Goal: Transaction & Acquisition: Purchase product/service

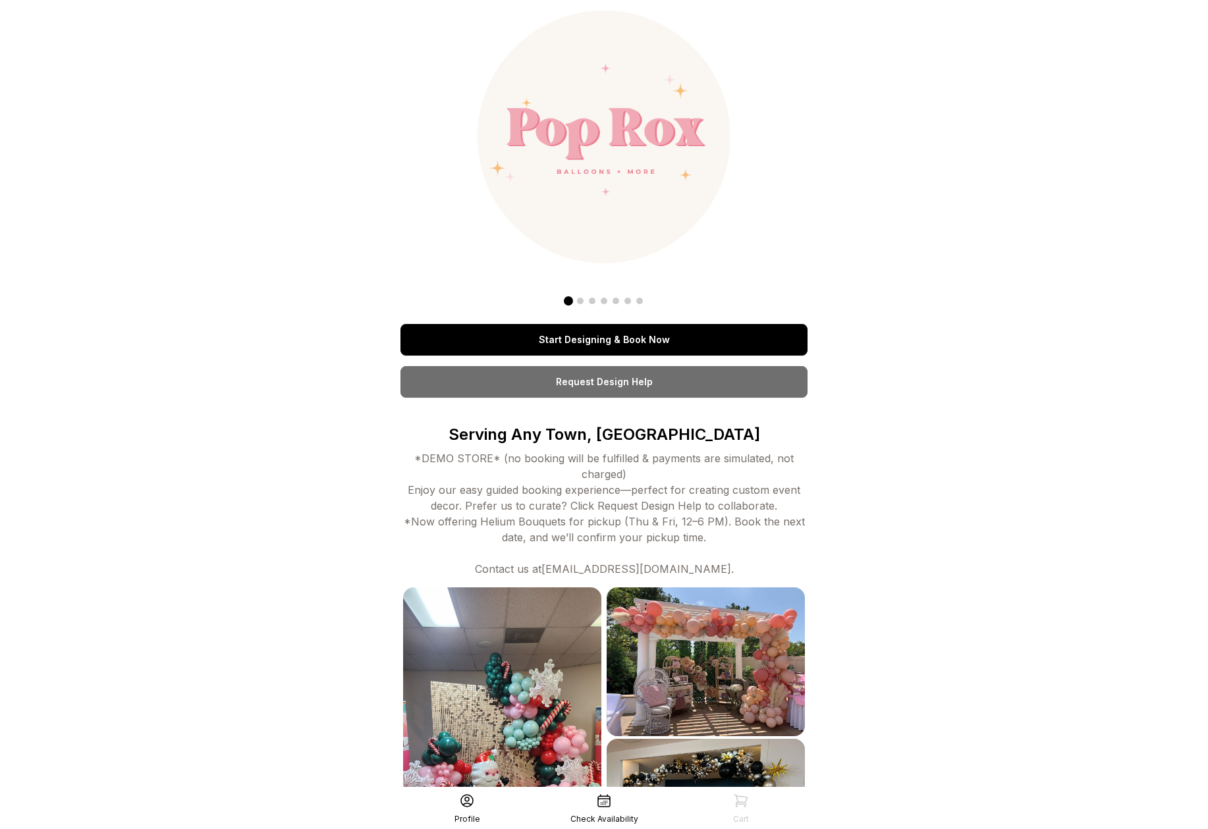
click at [619, 338] on link "Start Designing & Book Now" at bounding box center [603, 340] width 407 height 32
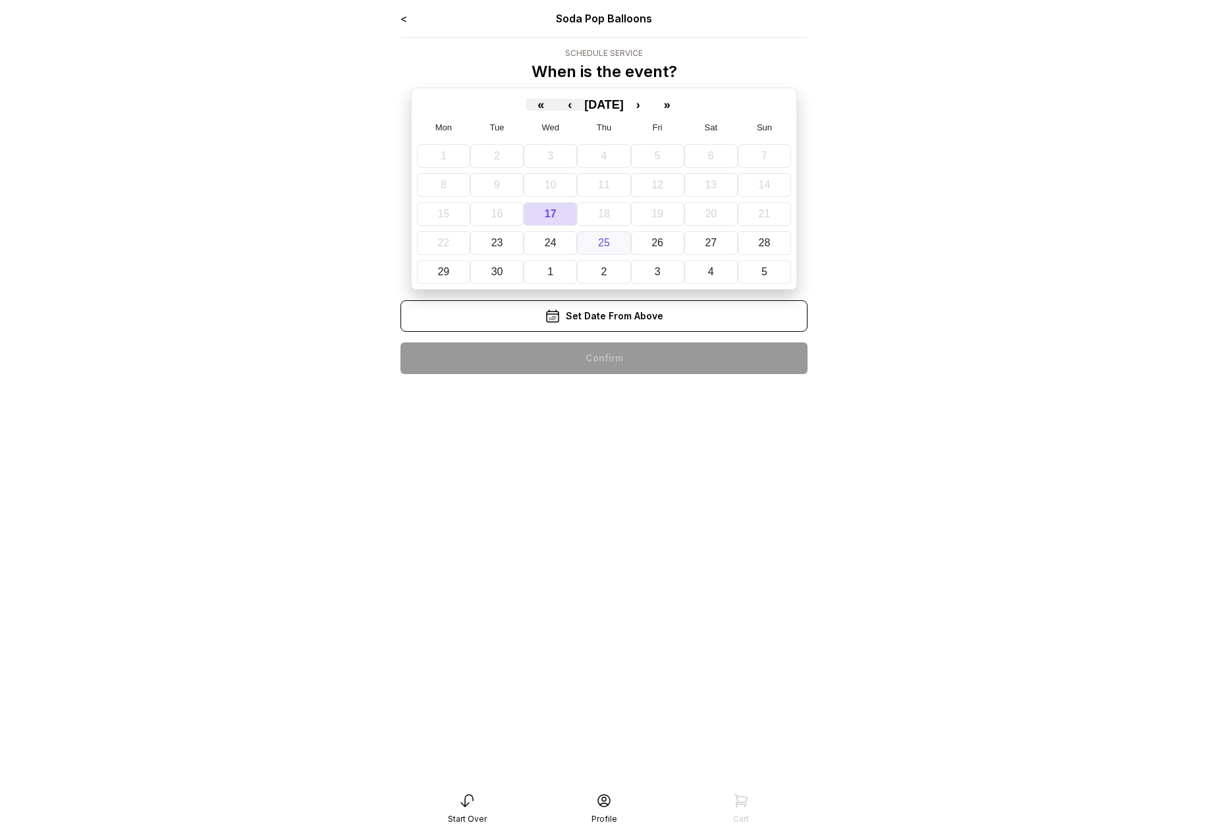
click at [607, 242] on abbr "25" at bounding box center [604, 242] width 12 height 11
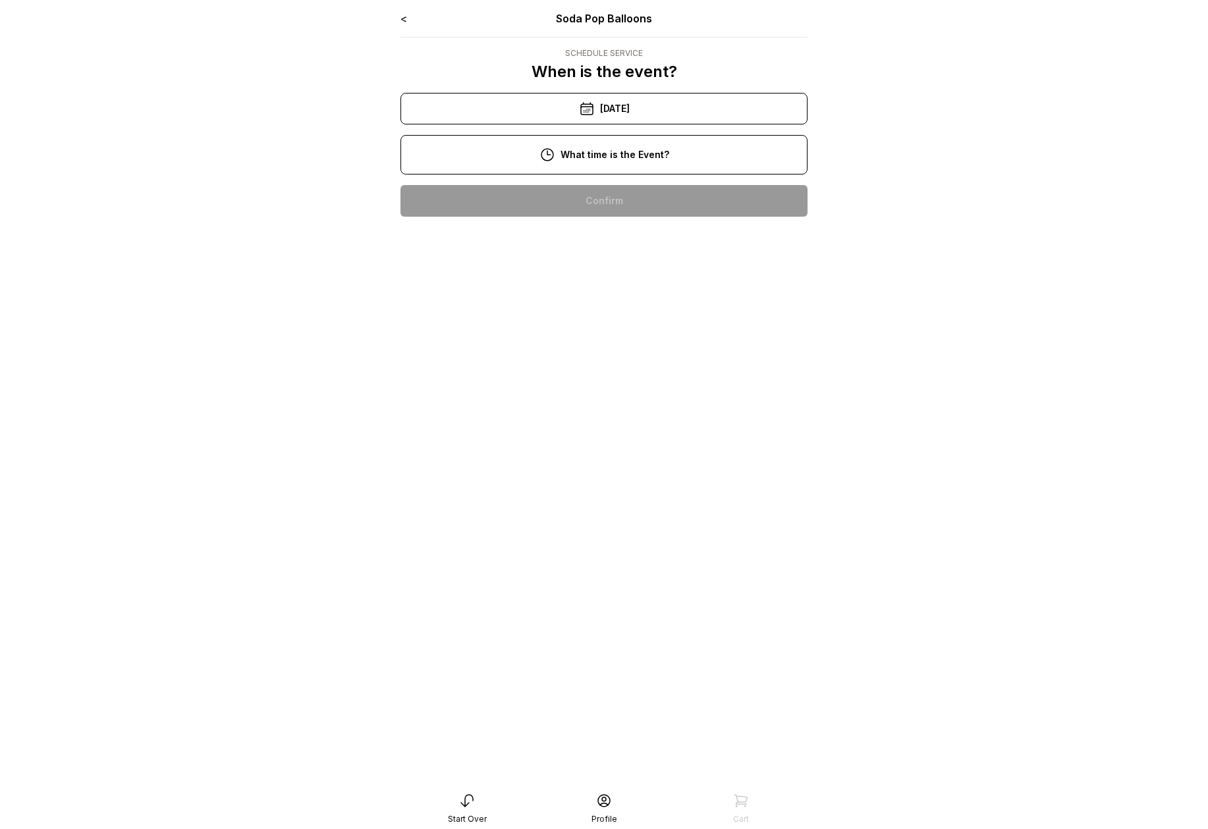
click at [590, 207] on div "3:00 pm" at bounding box center [604, 201] width 386 height 32
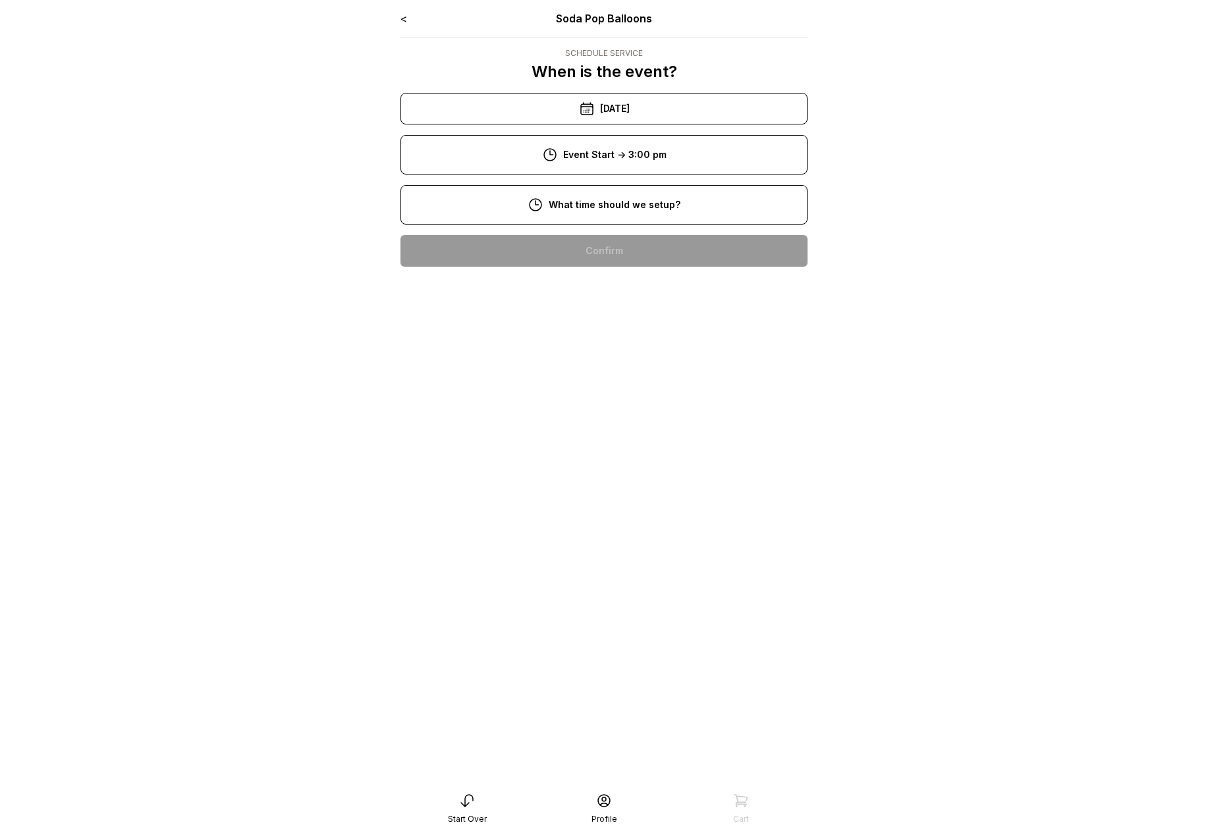
click at [599, 238] on div "9:00 am" at bounding box center [604, 251] width 386 height 32
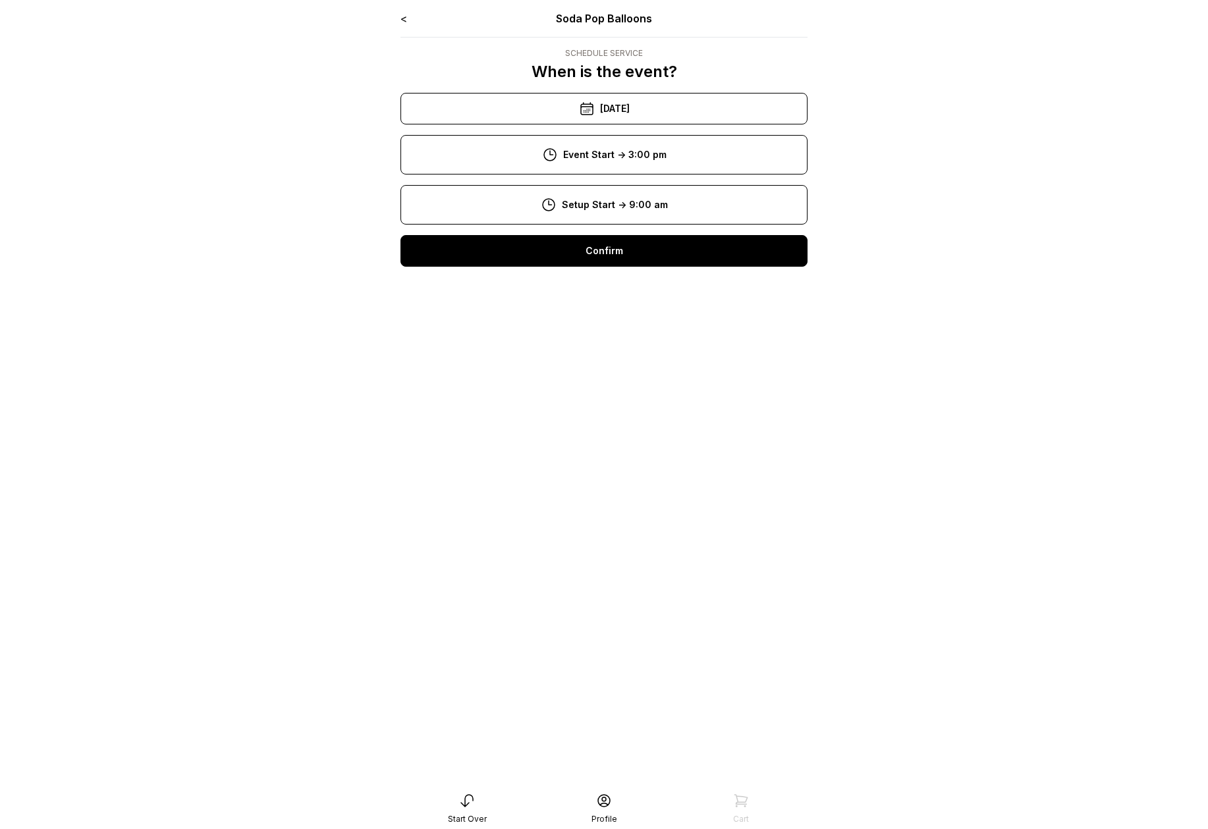
click at [600, 244] on div "Confirm" at bounding box center [603, 251] width 407 height 32
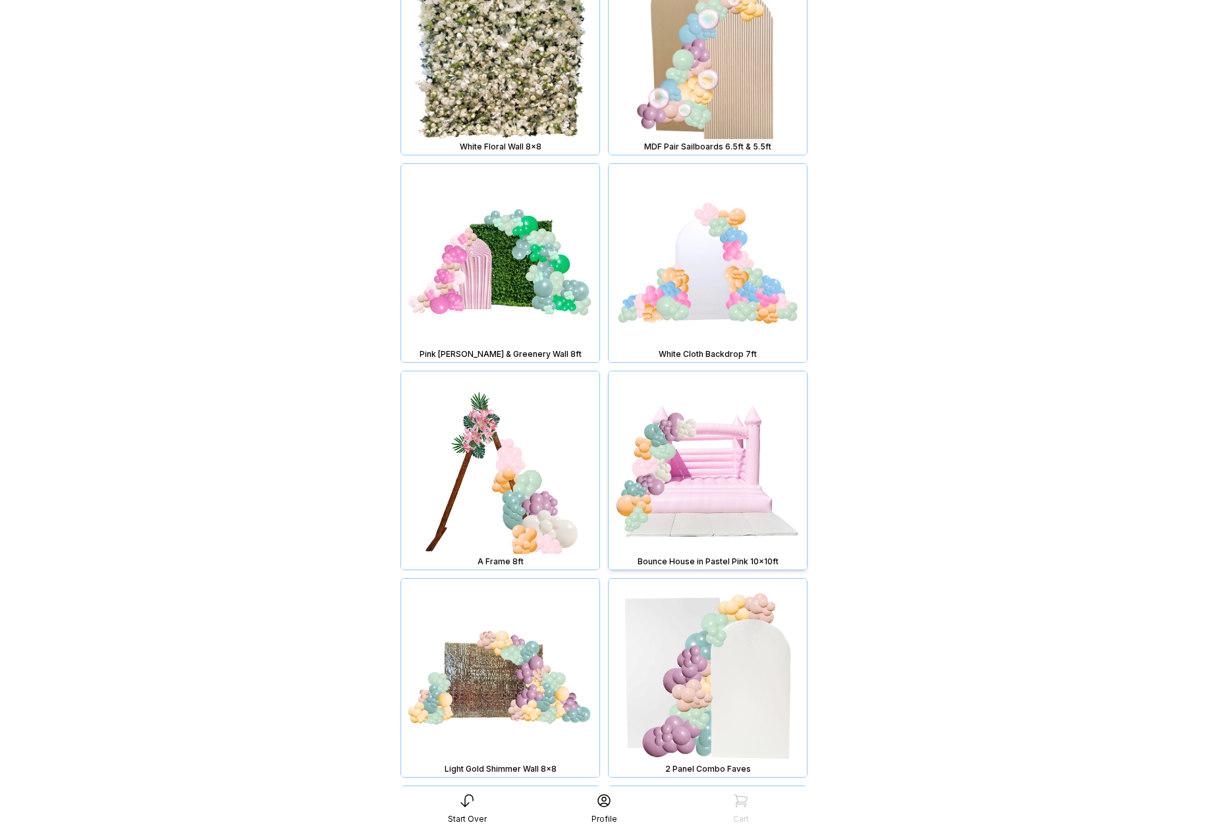
scroll to position [864, 0]
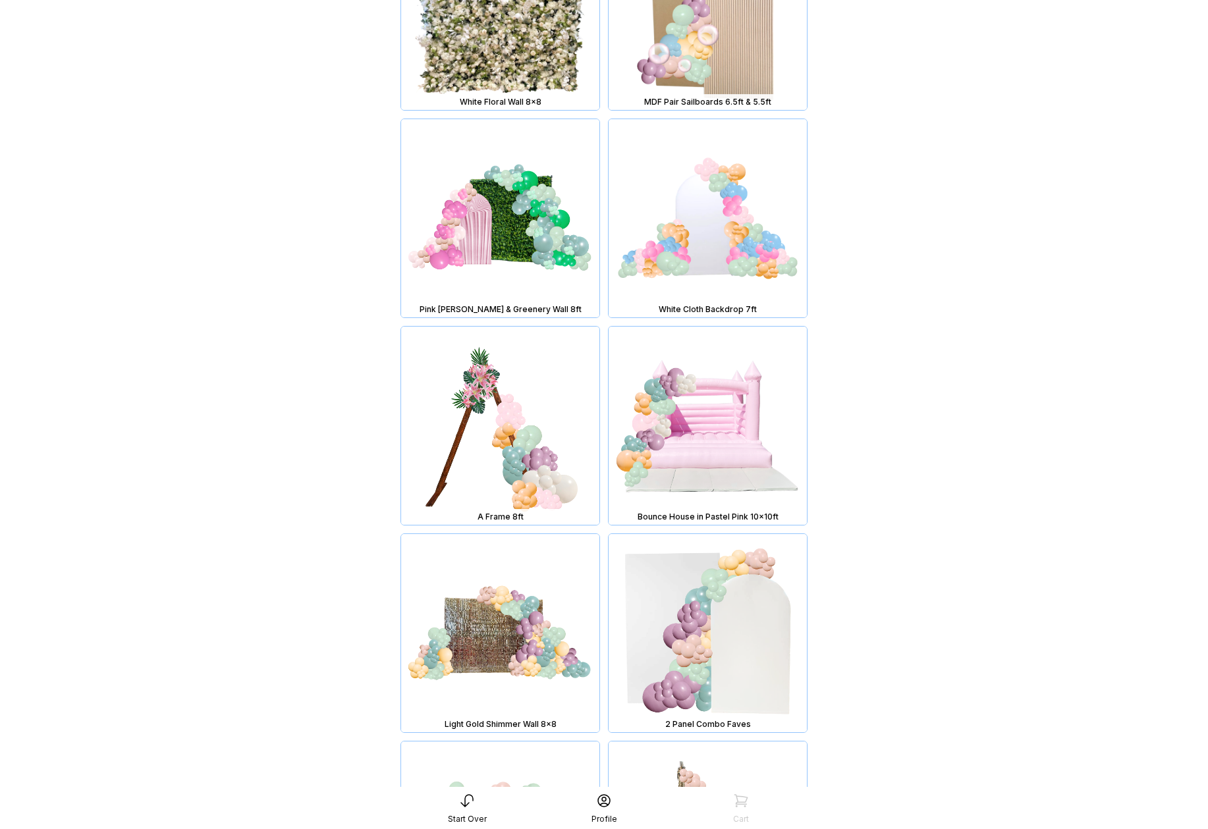
click at [487, 431] on img at bounding box center [500, 426] width 198 height 198
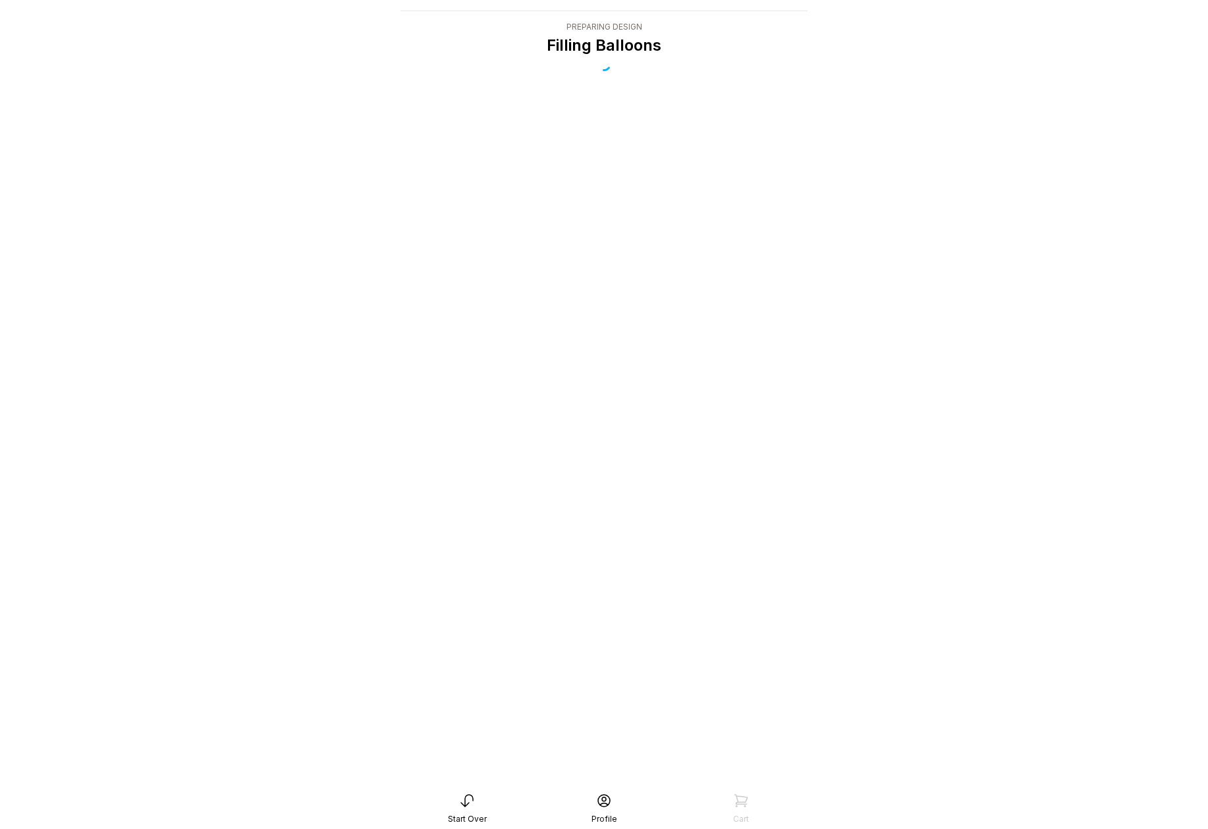
scroll to position [26, 0]
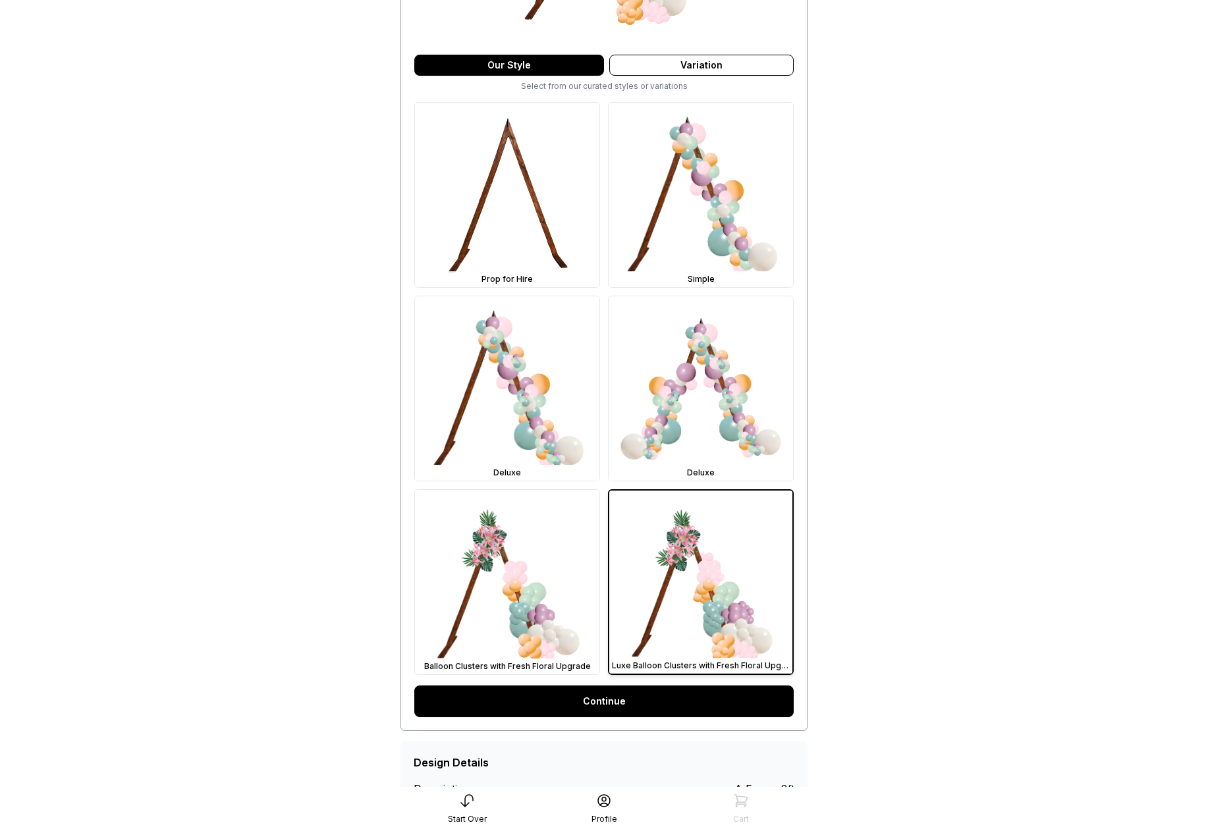
scroll to position [362, 0]
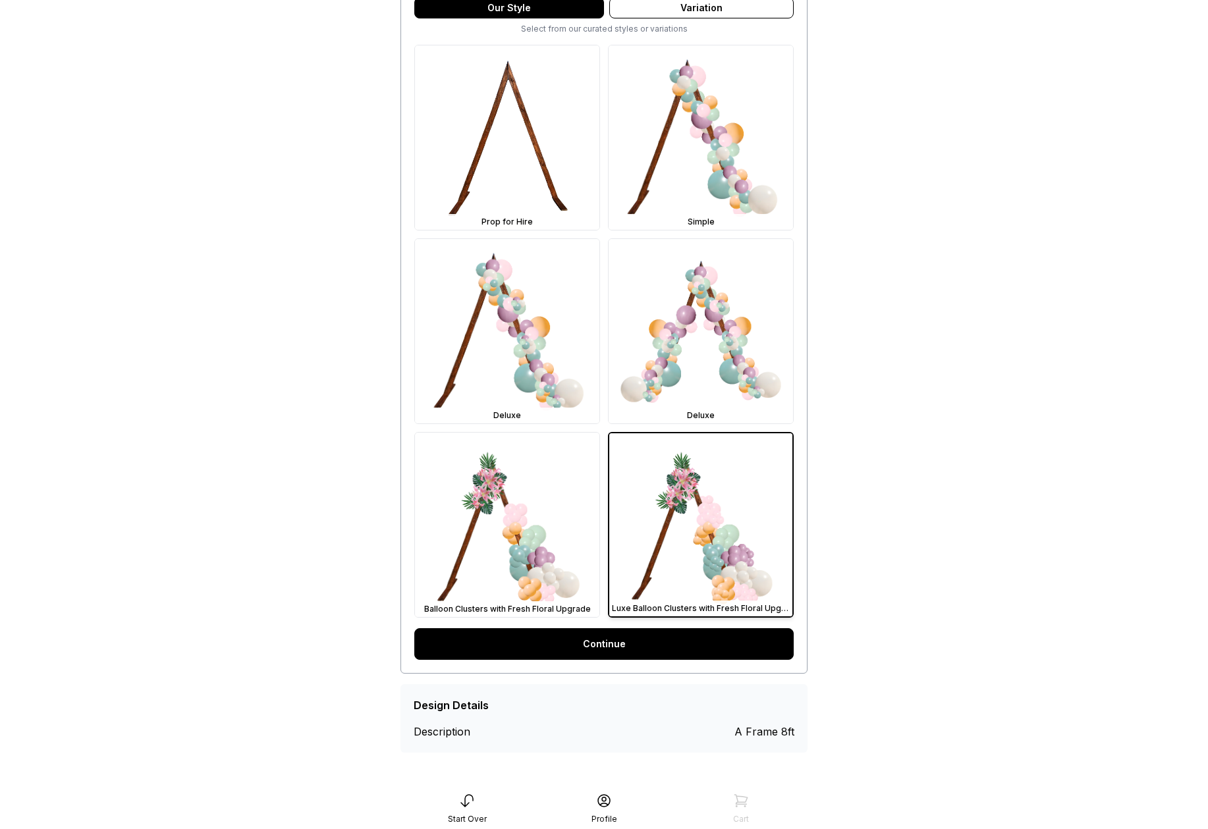
click at [626, 641] on link "Continue" at bounding box center [603, 644] width 379 height 32
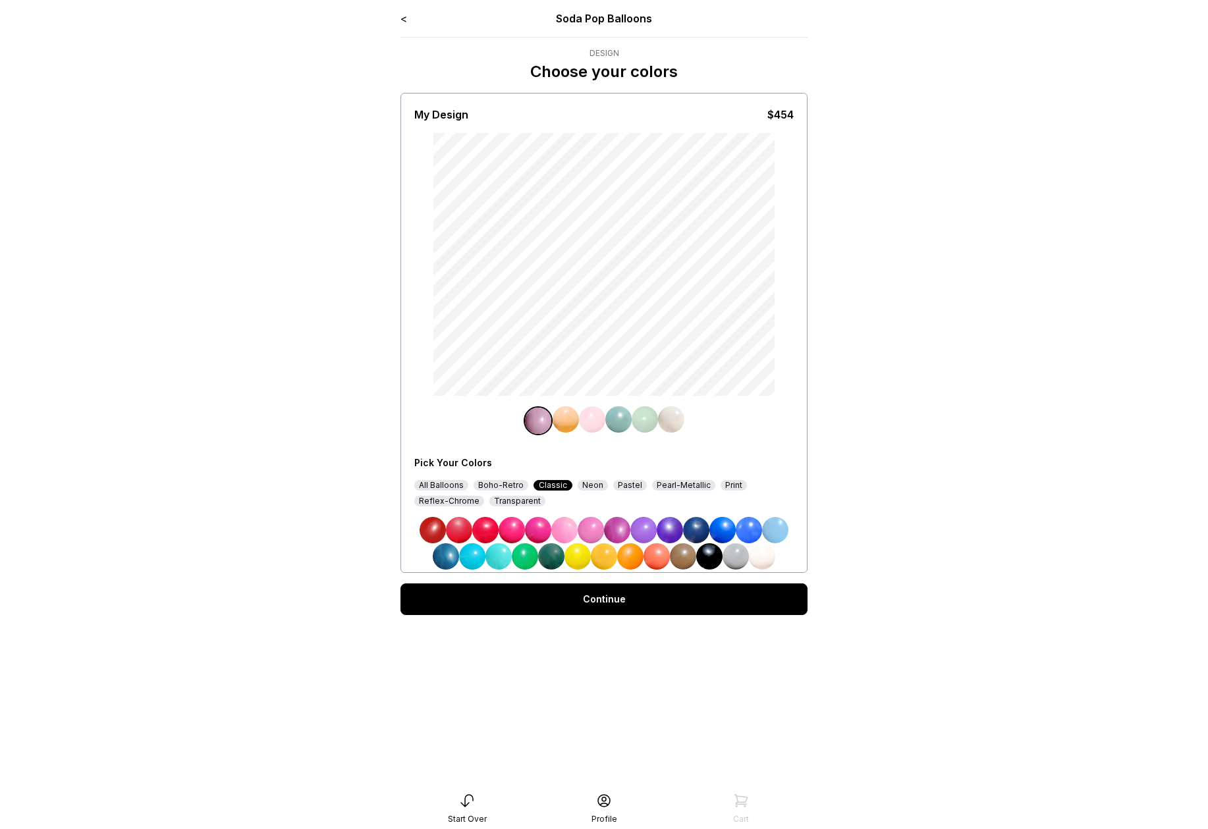
click at [612, 589] on div "Continue" at bounding box center [603, 599] width 407 height 32
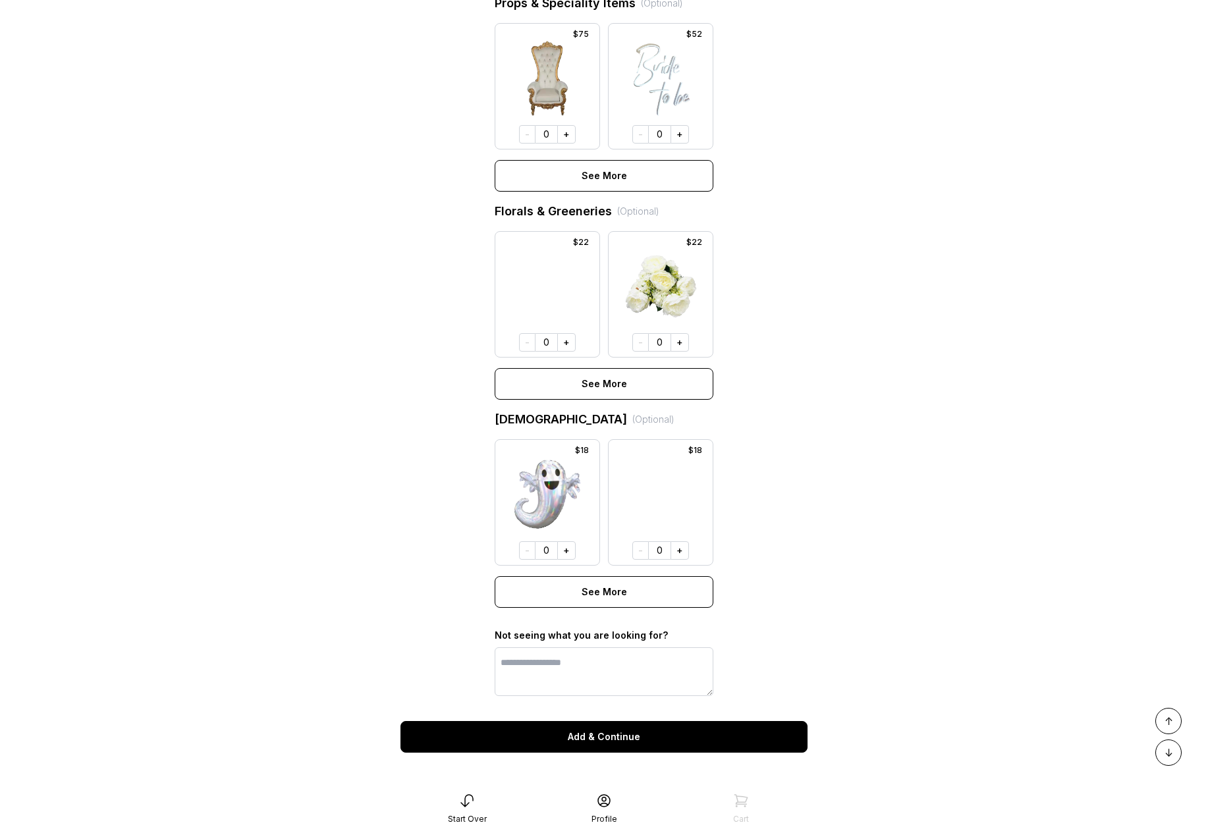
scroll to position [717, 0]
click at [618, 735] on button "Add & Continue" at bounding box center [603, 737] width 407 height 32
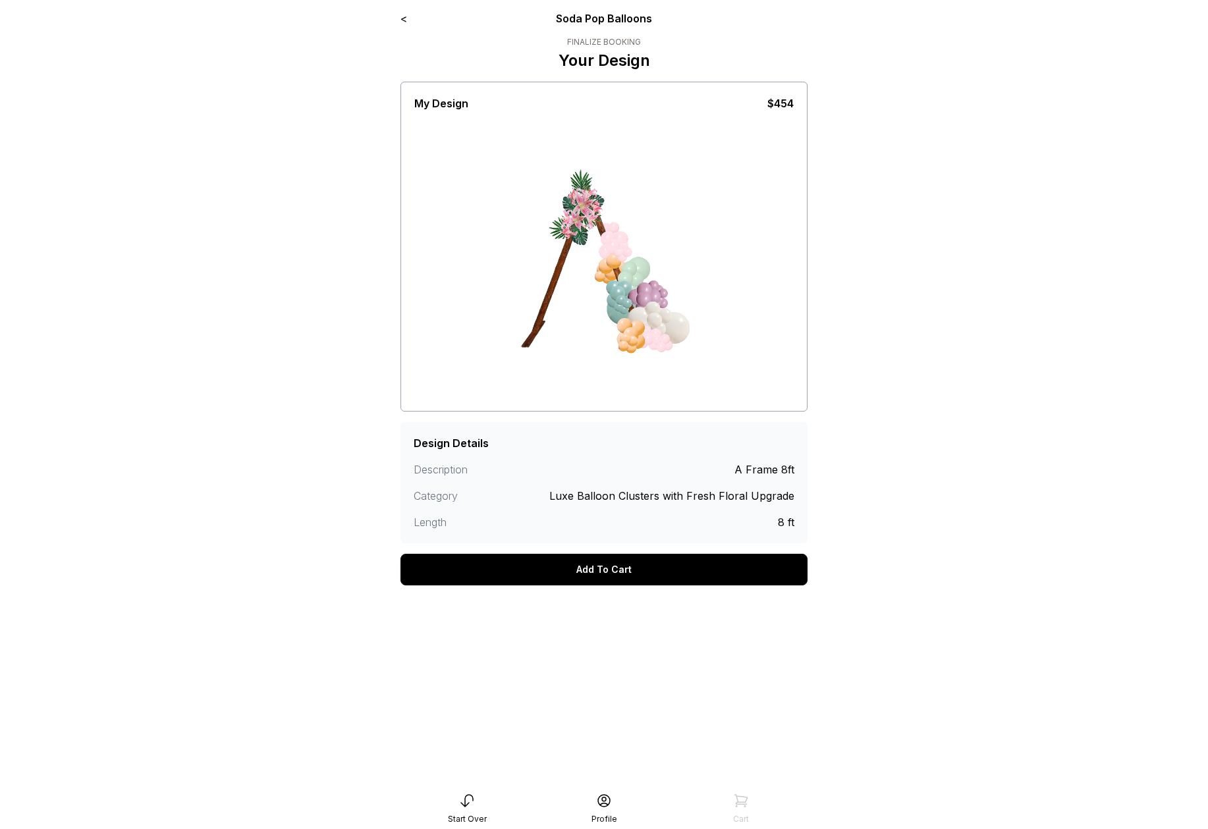
click at [693, 561] on div "Add To Cart" at bounding box center [603, 570] width 407 height 32
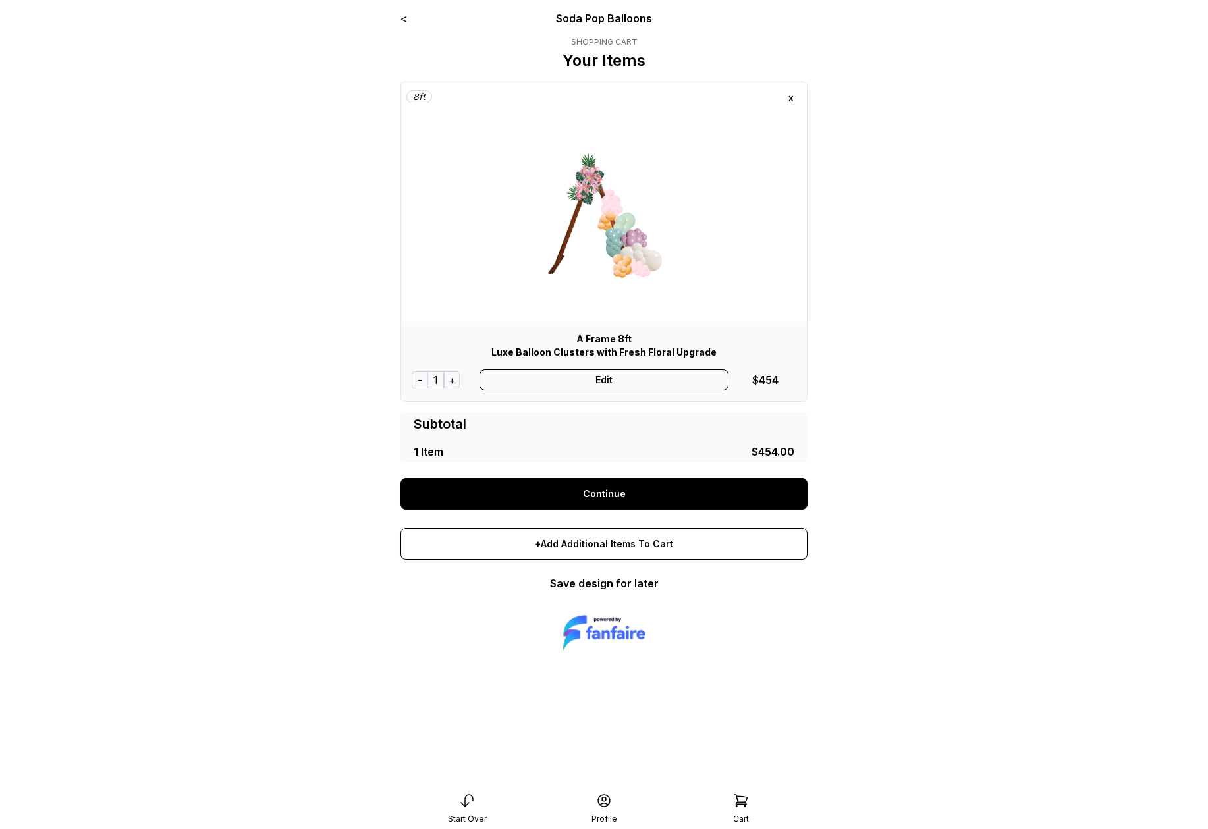
click at [610, 490] on link "Continue" at bounding box center [603, 494] width 407 height 32
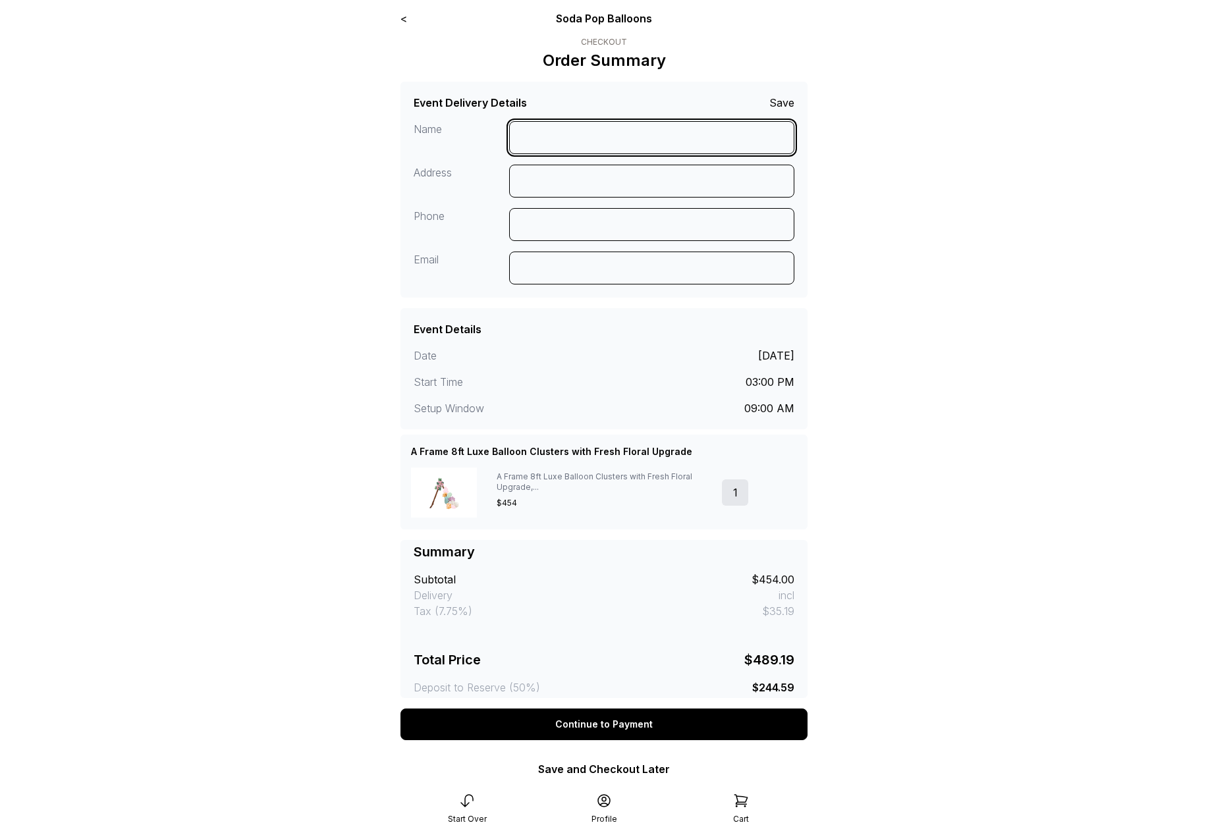
click at [546, 136] on input at bounding box center [652, 137] width 286 height 33
type input "*********"
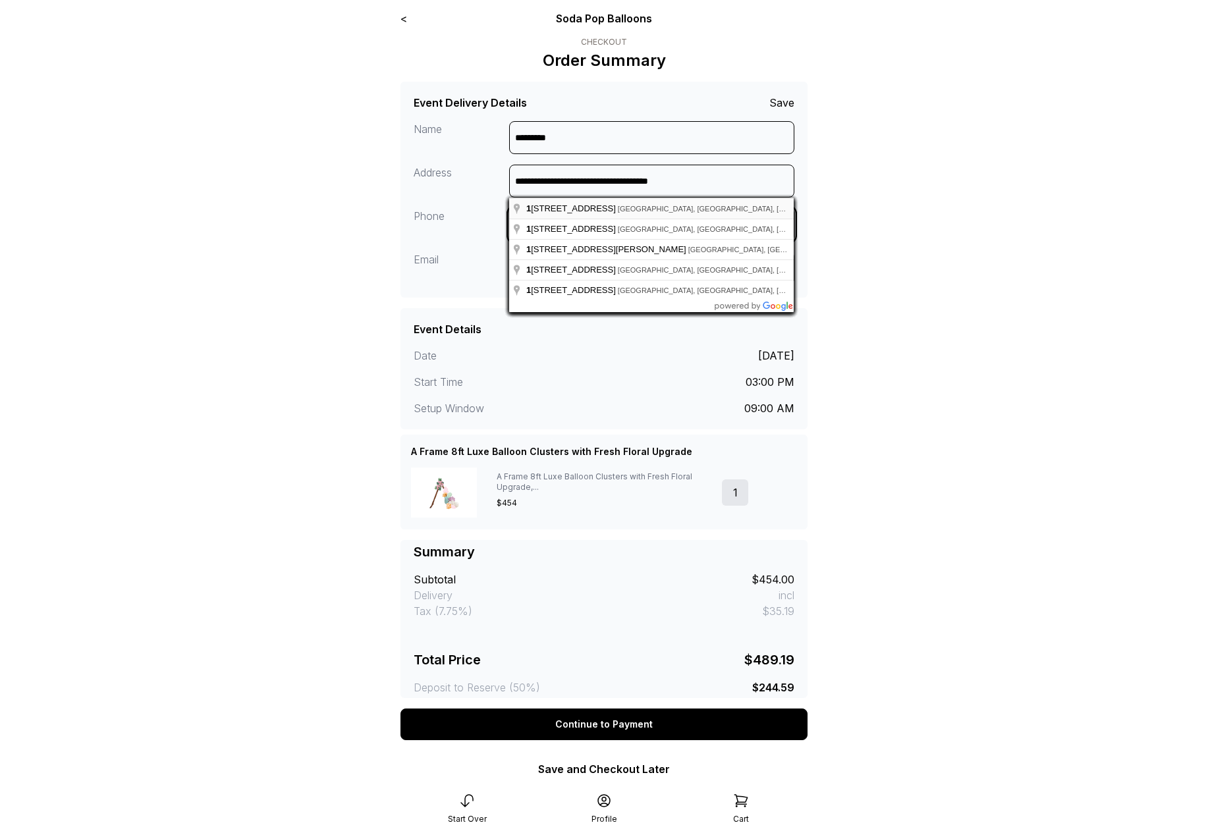
type input "**********"
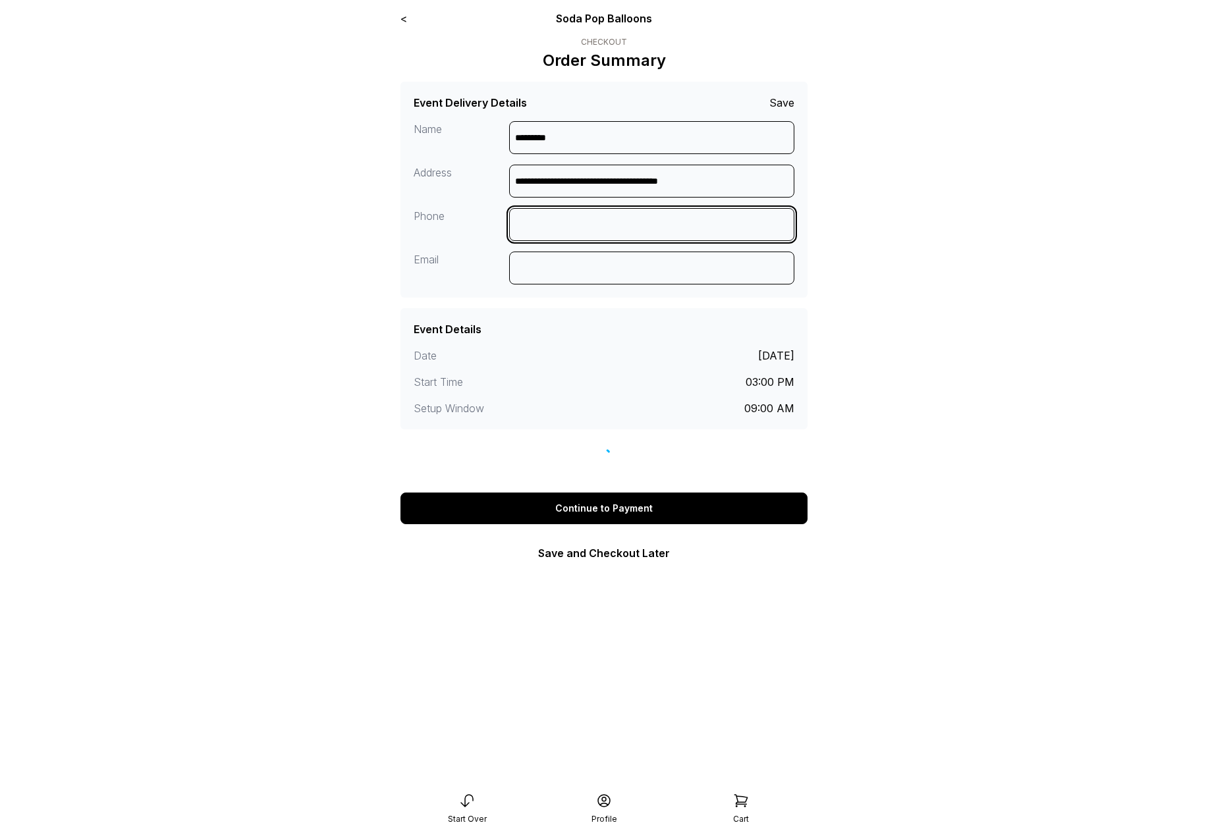
click at [575, 221] on input at bounding box center [652, 224] width 286 height 33
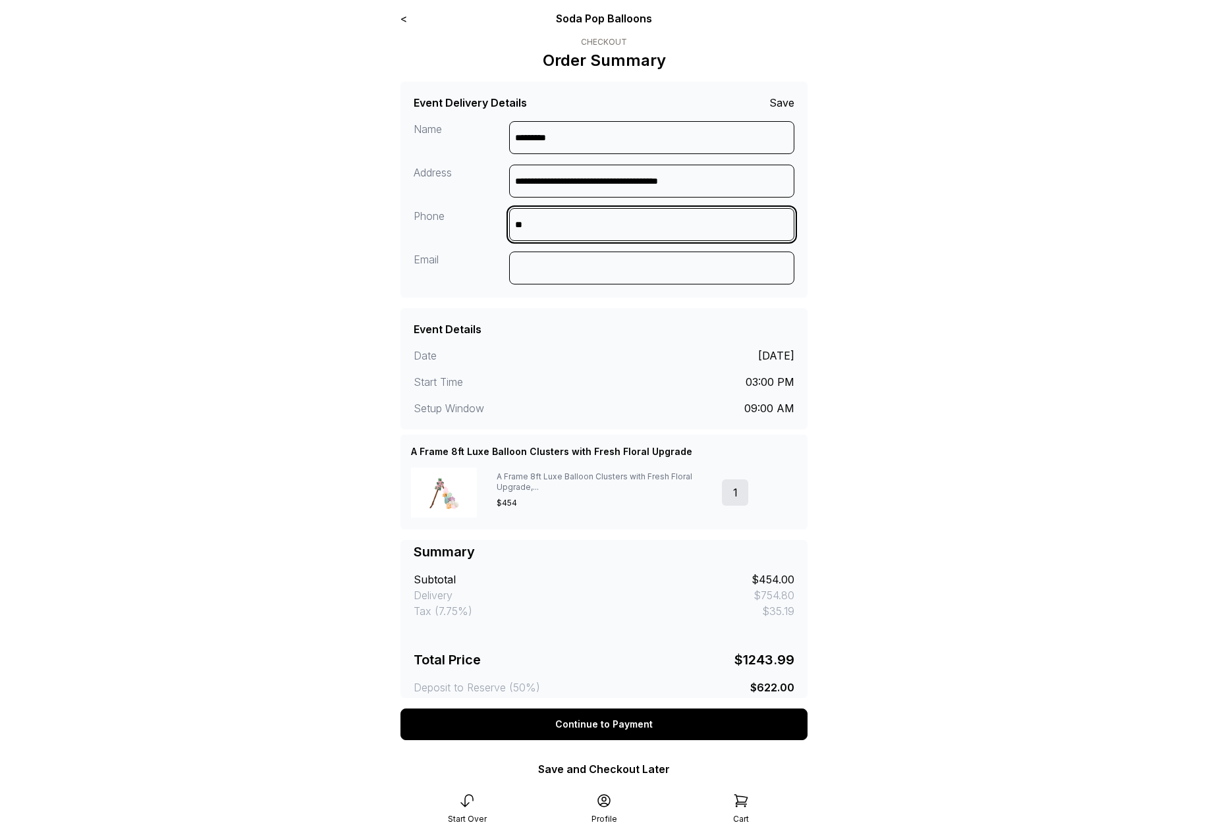
type input "*"
type input "**********"
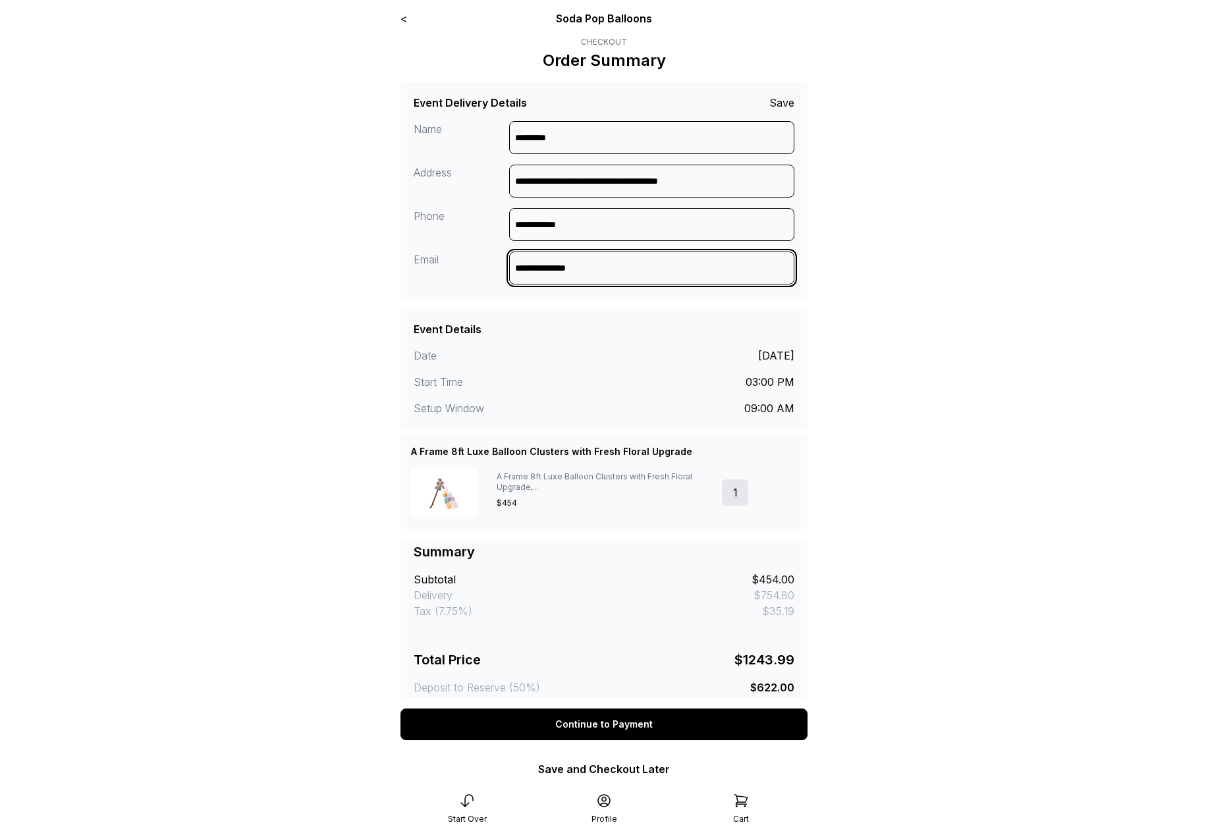
type input "**********"
click at [606, 720] on div "Continue to Payment" at bounding box center [603, 724] width 407 height 32
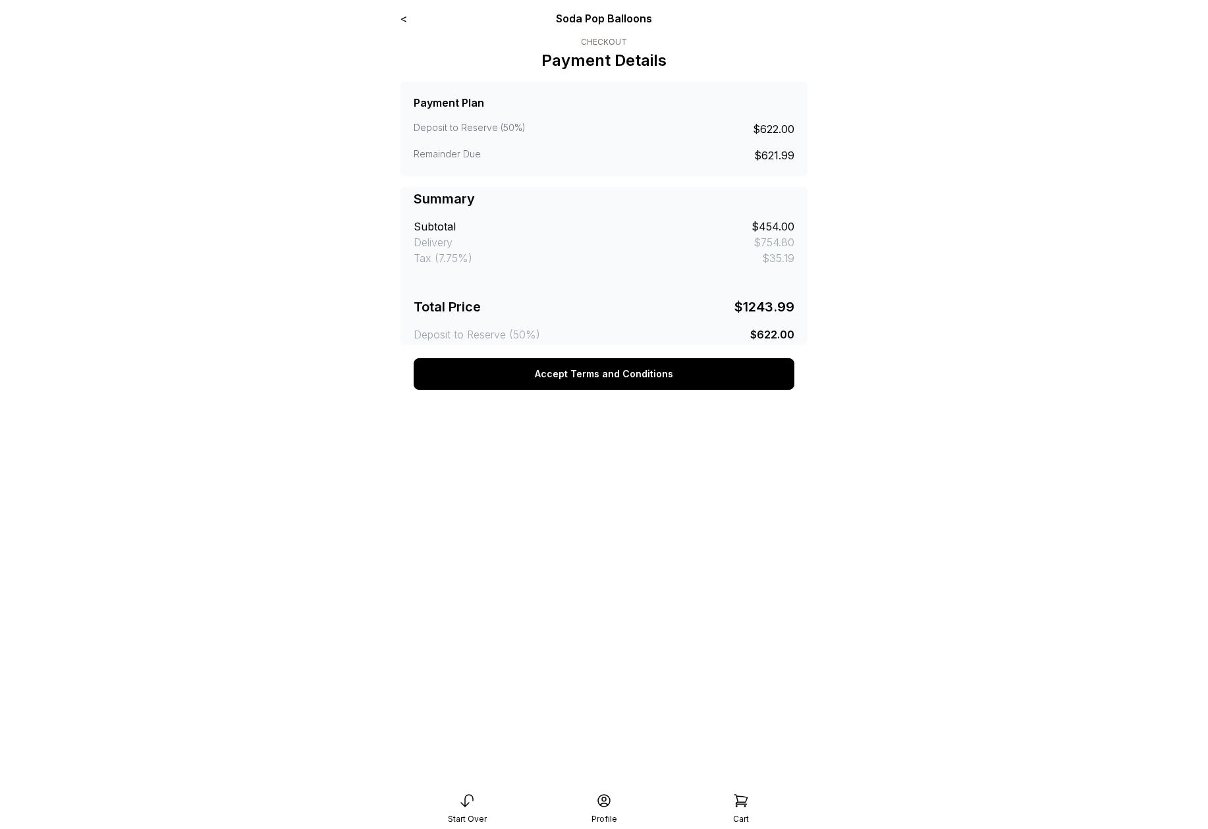
click at [610, 382] on button "Accept Terms and Conditions" at bounding box center [603, 374] width 381 height 32
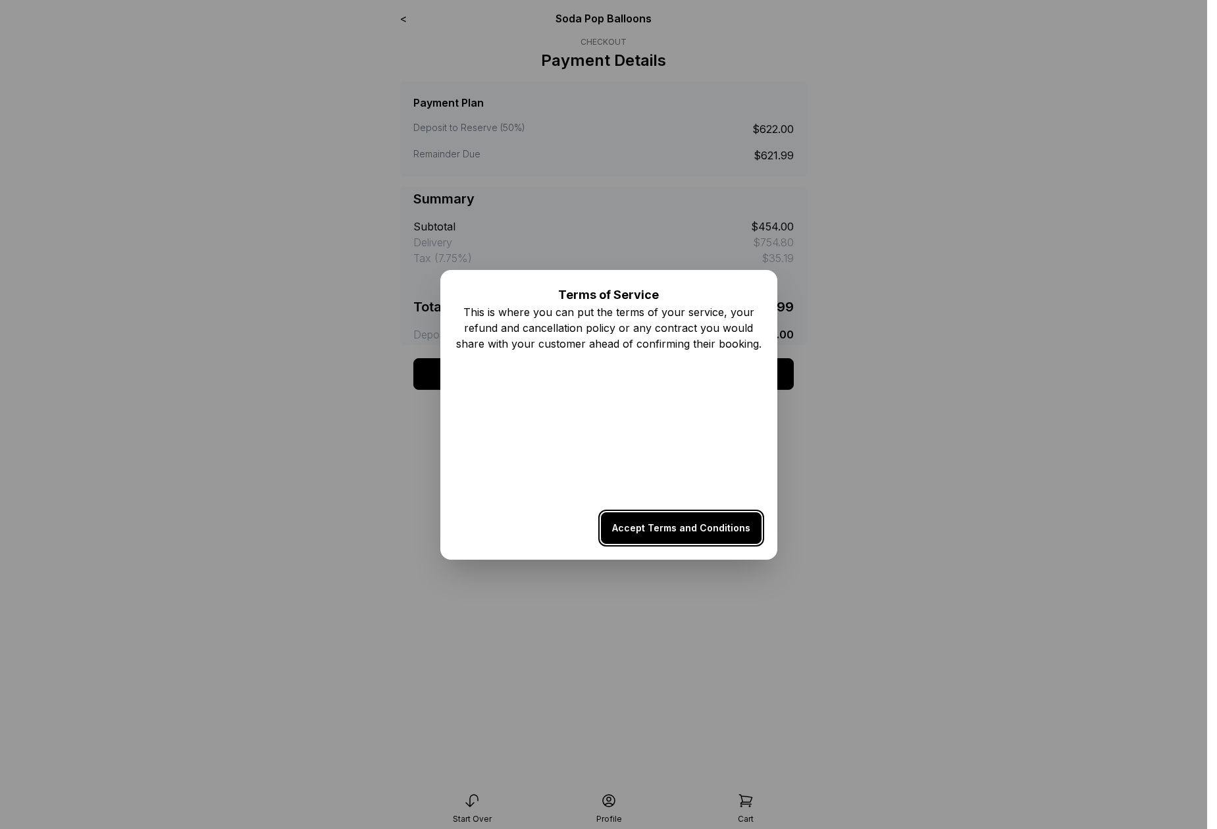
click at [675, 530] on button "Accept Terms and Conditions" at bounding box center [681, 528] width 161 height 32
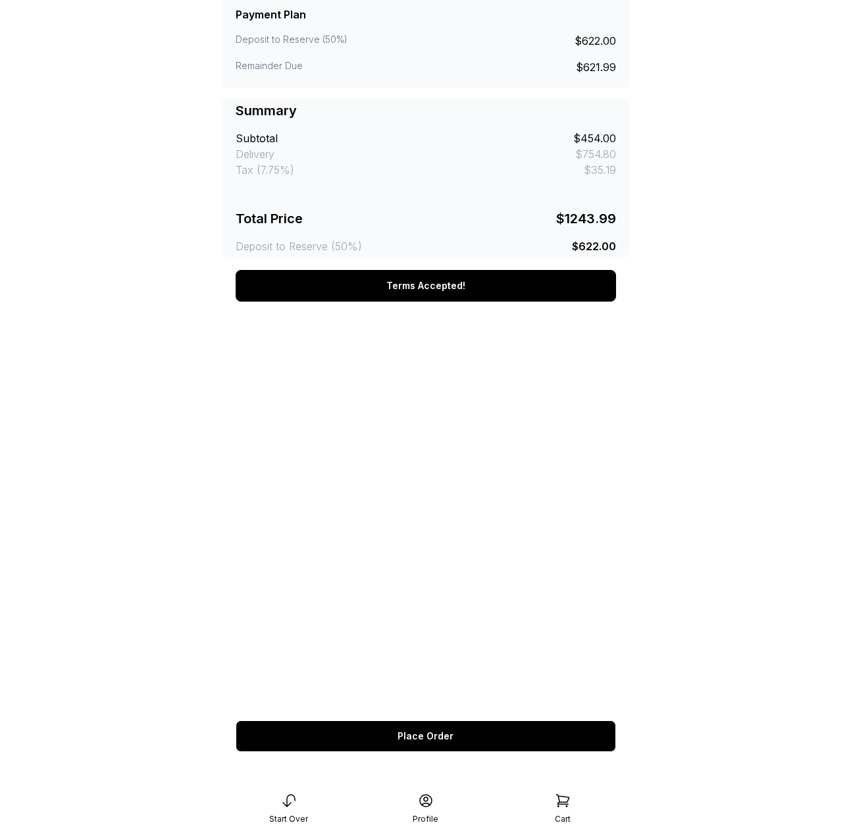
scroll to position [90, 0]
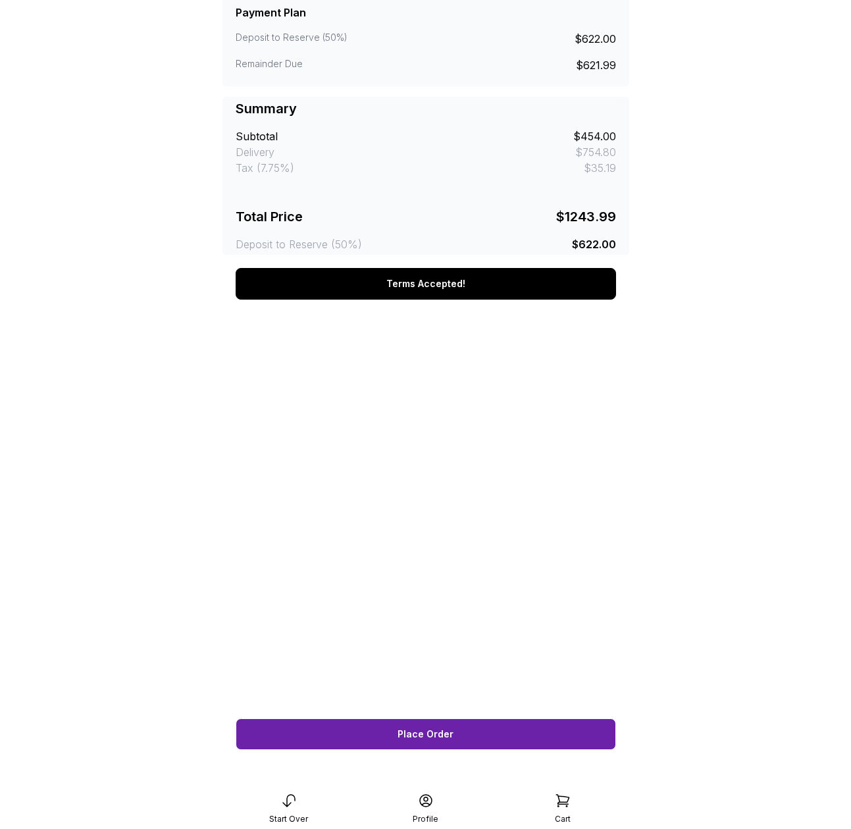
click at [415, 735] on span "Place Order" at bounding box center [426, 734] width 56 height 9
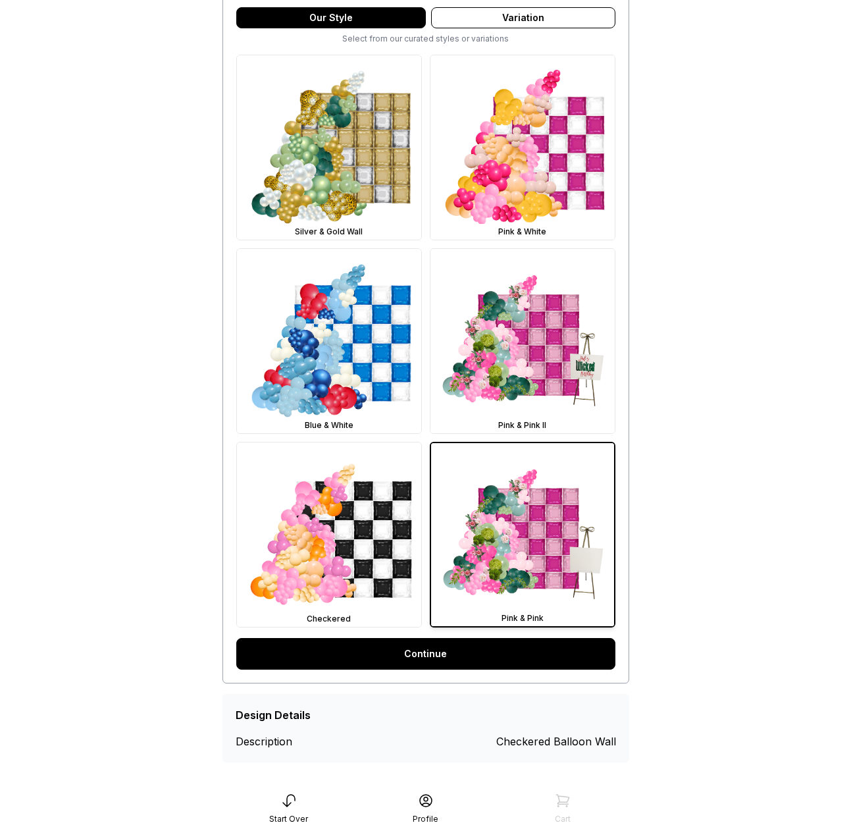
scroll to position [362, 0]
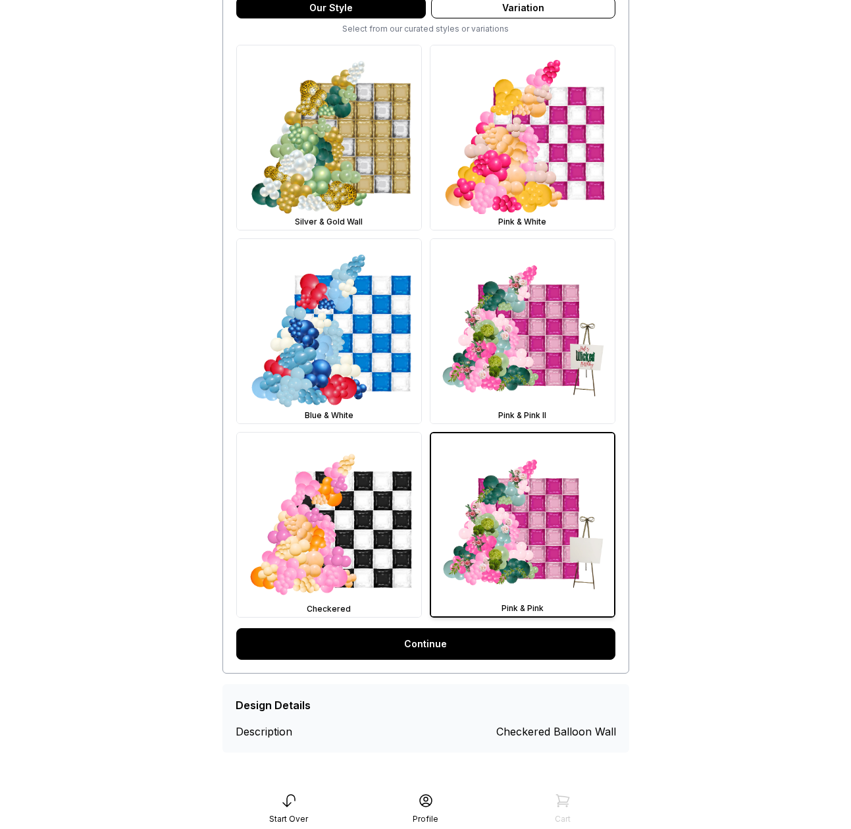
click at [533, 508] on img at bounding box center [522, 524] width 183 height 183
click at [460, 655] on link "Continue" at bounding box center [425, 644] width 379 height 32
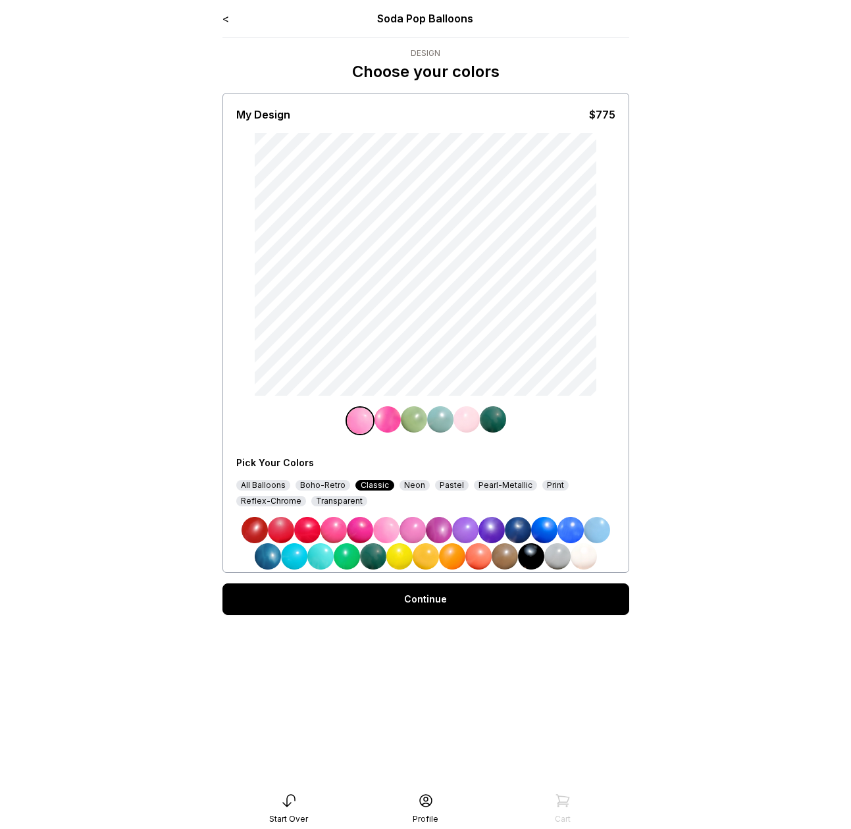
click at [329, 529] on img at bounding box center [334, 530] width 26 height 26
drag, startPoint x: 386, startPoint y: 424, endPoint x: 392, endPoint y: 435, distance: 11.8
click at [387, 424] on img at bounding box center [388, 419] width 26 height 26
click at [439, 527] on img at bounding box center [439, 530] width 26 height 26
click at [415, 427] on img at bounding box center [414, 419] width 26 height 26
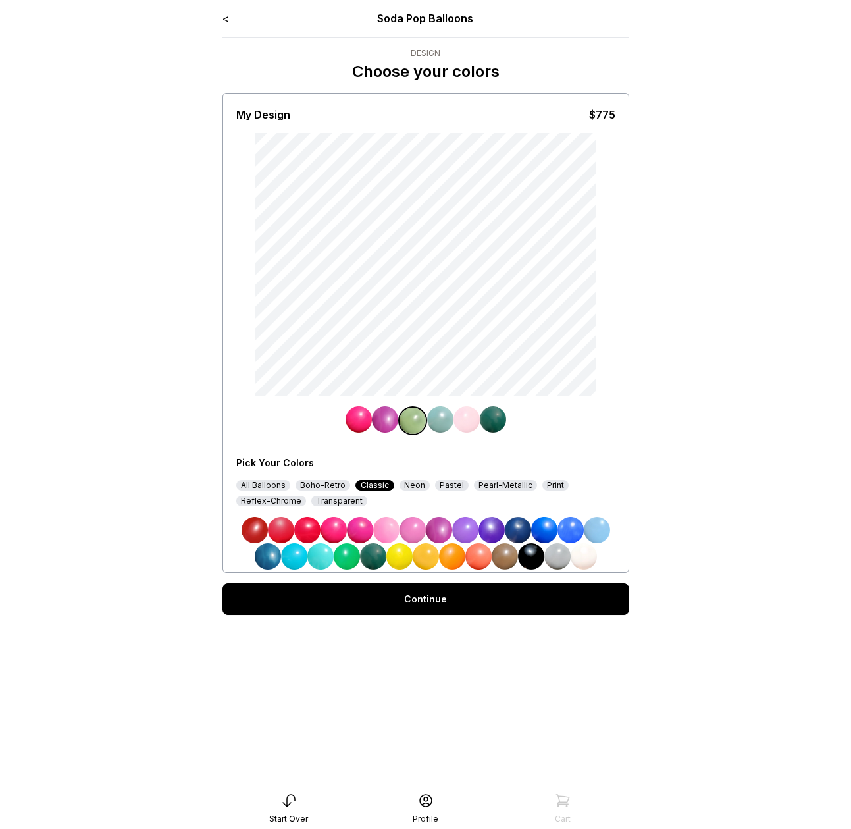
drag, startPoint x: 517, startPoint y: 525, endPoint x: 476, endPoint y: 469, distance: 69.3
click at [517, 525] on img at bounding box center [518, 530] width 26 height 26
click at [440, 421] on img at bounding box center [440, 419] width 26 height 26
click at [578, 530] on img at bounding box center [571, 530] width 26 height 26
click at [467, 425] on img at bounding box center [467, 419] width 26 height 26
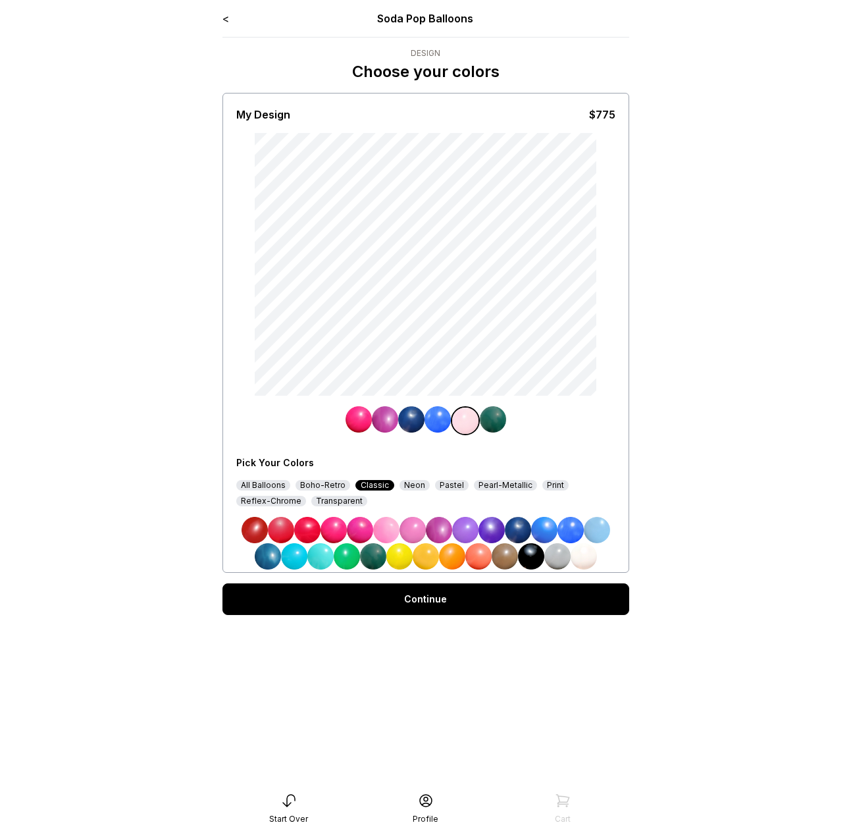
click at [544, 530] on img at bounding box center [544, 530] width 26 height 26
click at [496, 417] on img at bounding box center [493, 419] width 26 height 26
click at [464, 534] on img at bounding box center [465, 530] width 26 height 26
click at [466, 601] on div "Continue" at bounding box center [426, 599] width 407 height 32
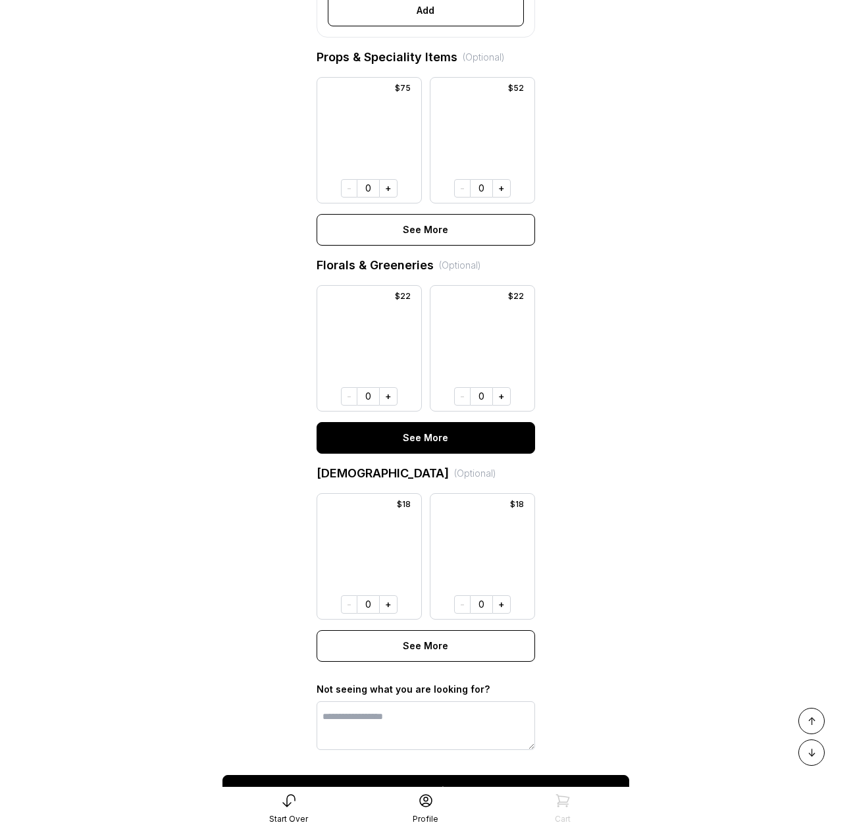
scroll to position [707, 0]
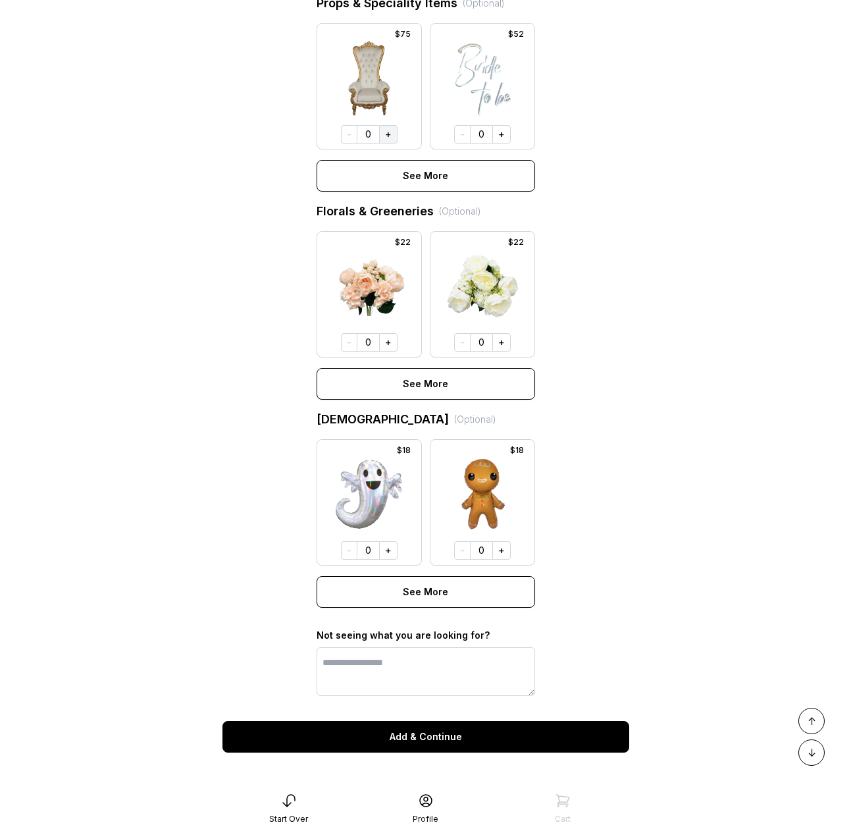
click at [391, 136] on button "+" at bounding box center [388, 134] width 18 height 18
click at [506, 560] on button "+" at bounding box center [501, 550] width 18 height 18
drag, startPoint x: 392, startPoint y: 560, endPoint x: 398, endPoint y: 539, distance: 21.4
click at [392, 560] on button "+" at bounding box center [388, 550] width 18 height 18
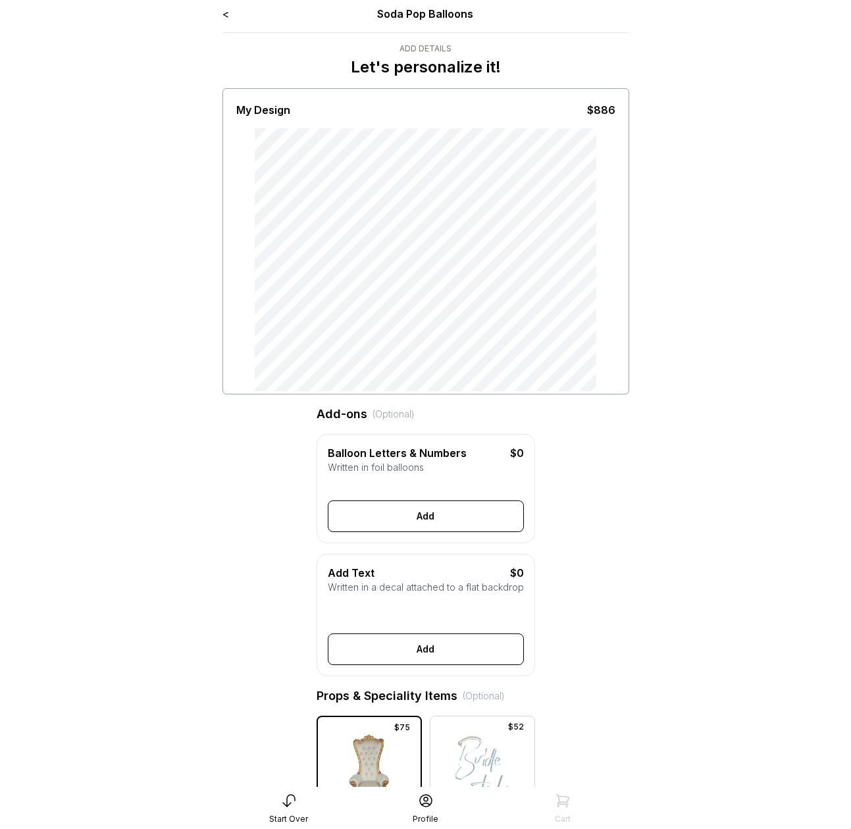
scroll to position [21, 0]
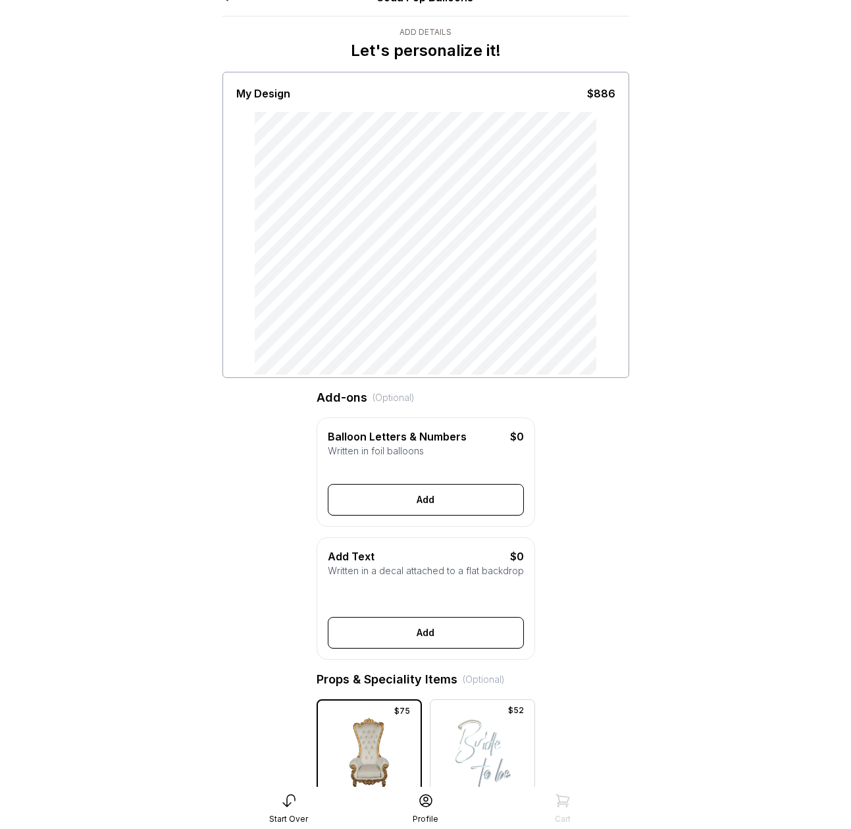
click at [408, 507] on button "Add" at bounding box center [426, 500] width 196 height 32
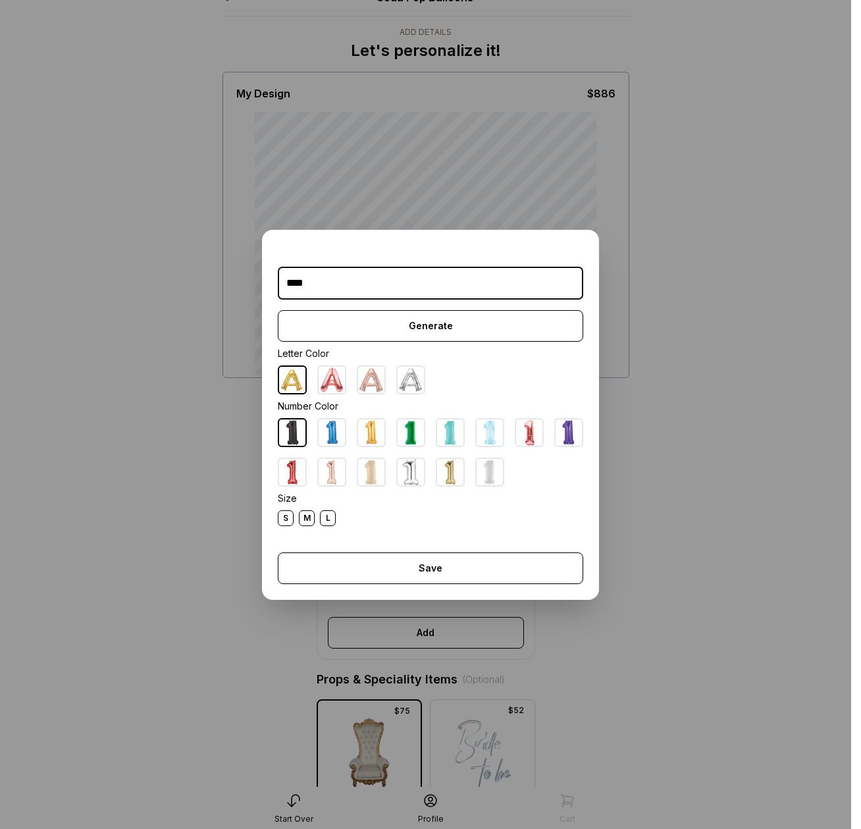
type input "****"
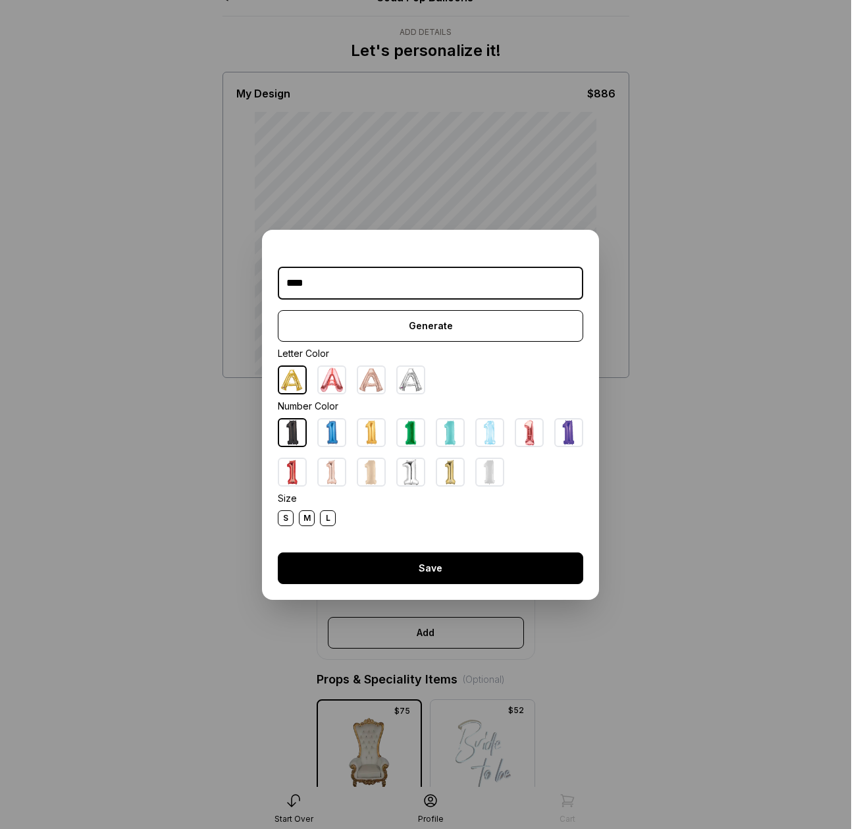
click at [480, 561] on button "Save" at bounding box center [430, 568] width 305 height 32
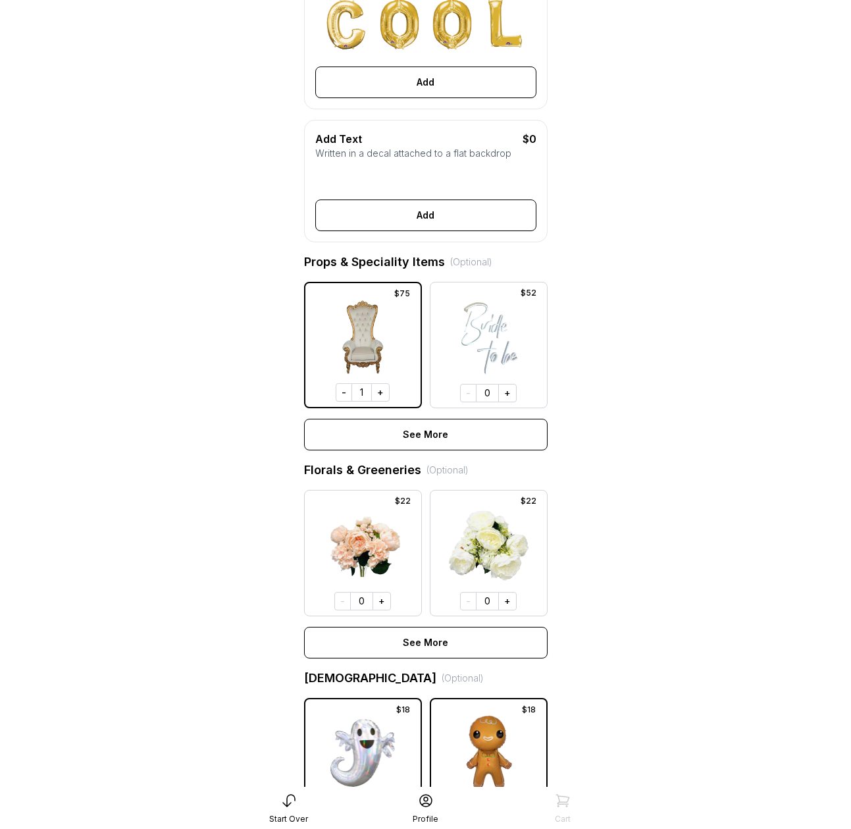
scroll to position [770, 0]
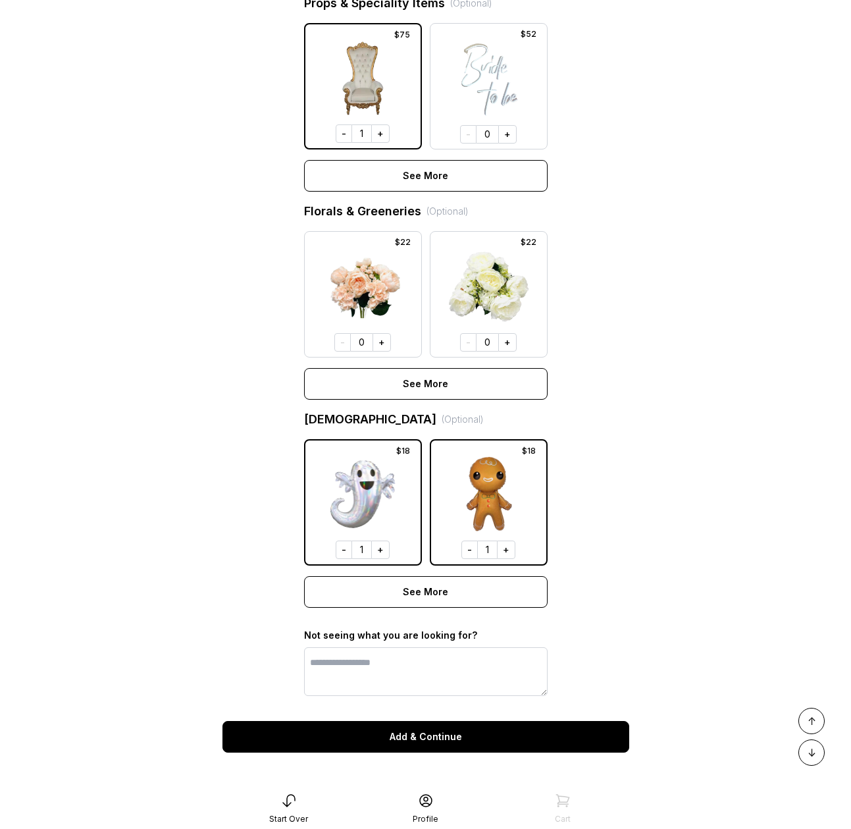
drag, startPoint x: 427, startPoint y: 734, endPoint x: 403, endPoint y: 561, distance: 174.9
click at [428, 735] on button "Add & Continue" at bounding box center [426, 737] width 407 height 32
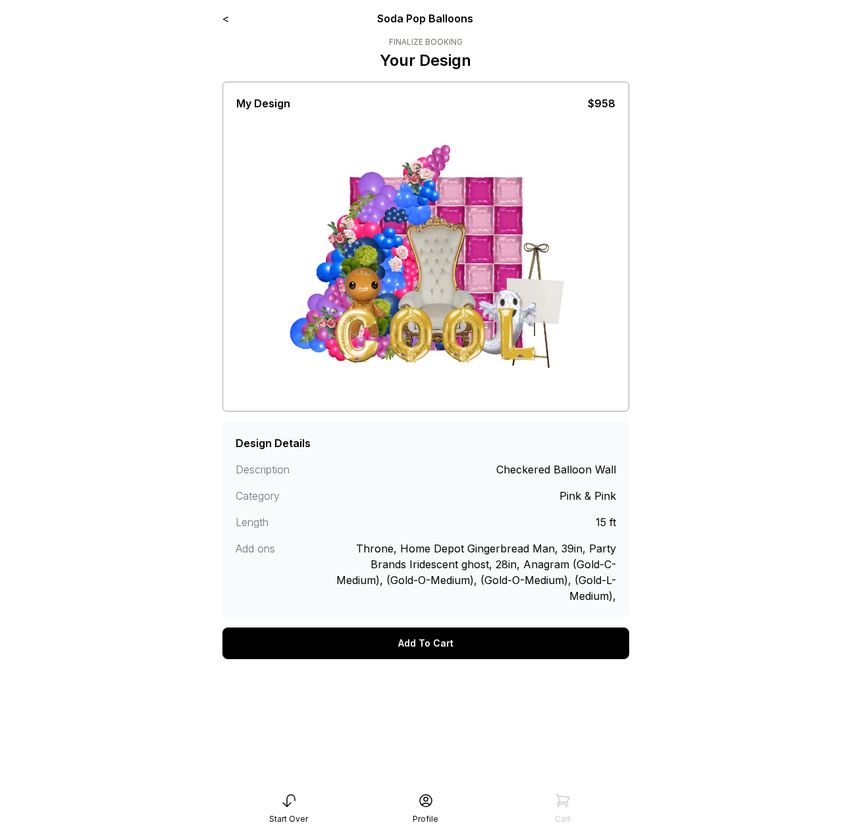
click at [445, 645] on div "Add To Cart" at bounding box center [426, 643] width 407 height 32
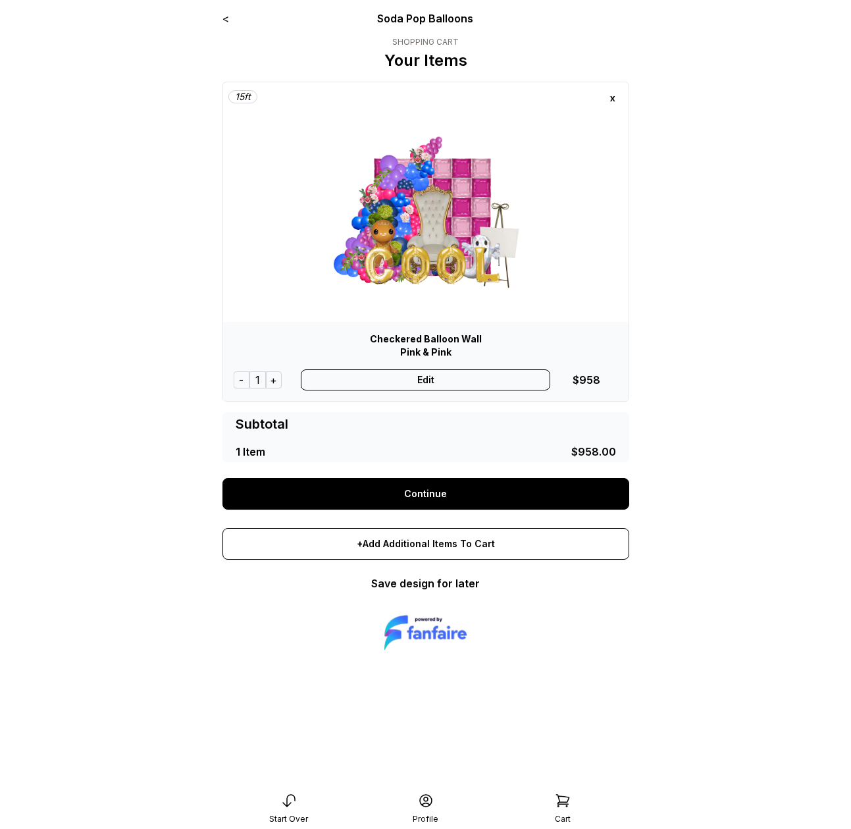
click at [438, 494] on link "Continue" at bounding box center [426, 494] width 407 height 32
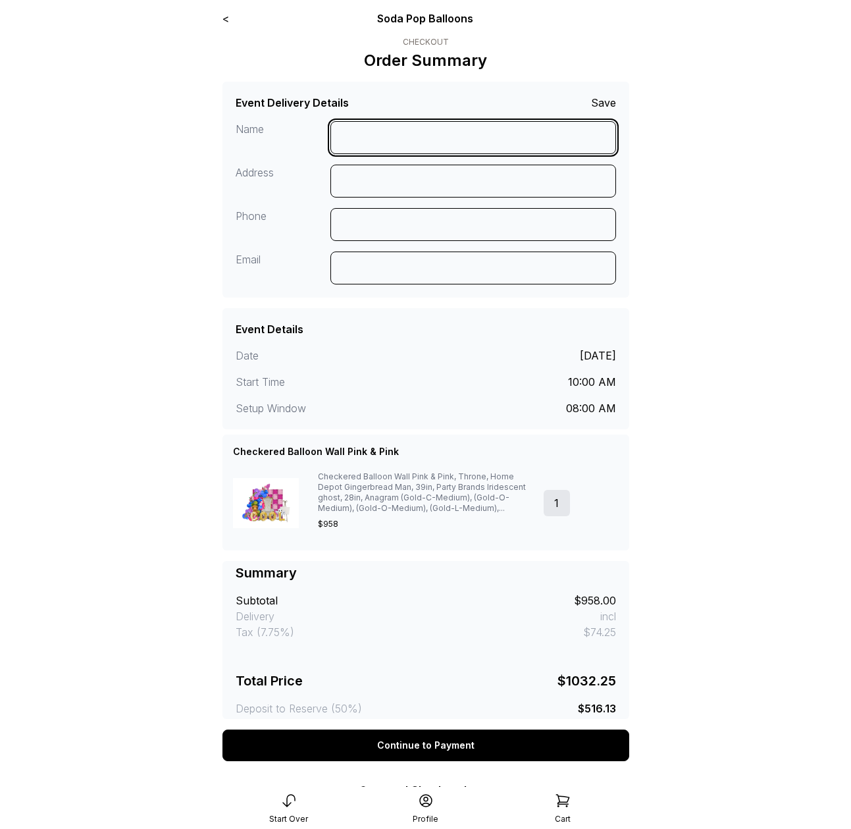
click at [413, 141] on input at bounding box center [474, 137] width 286 height 33
type input "**********"
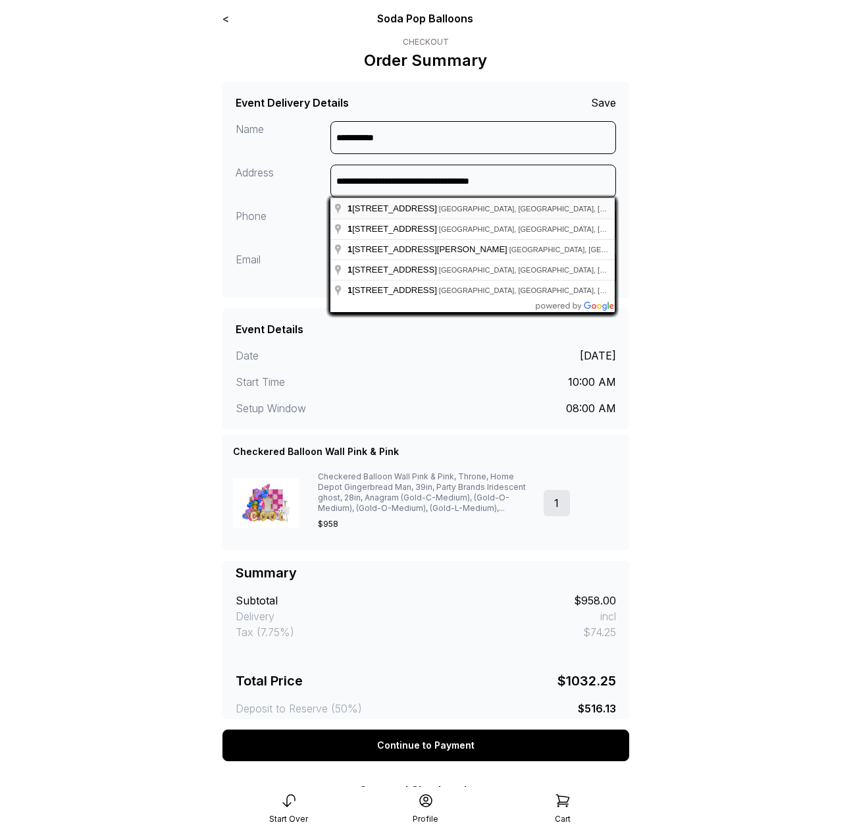
type input "**********"
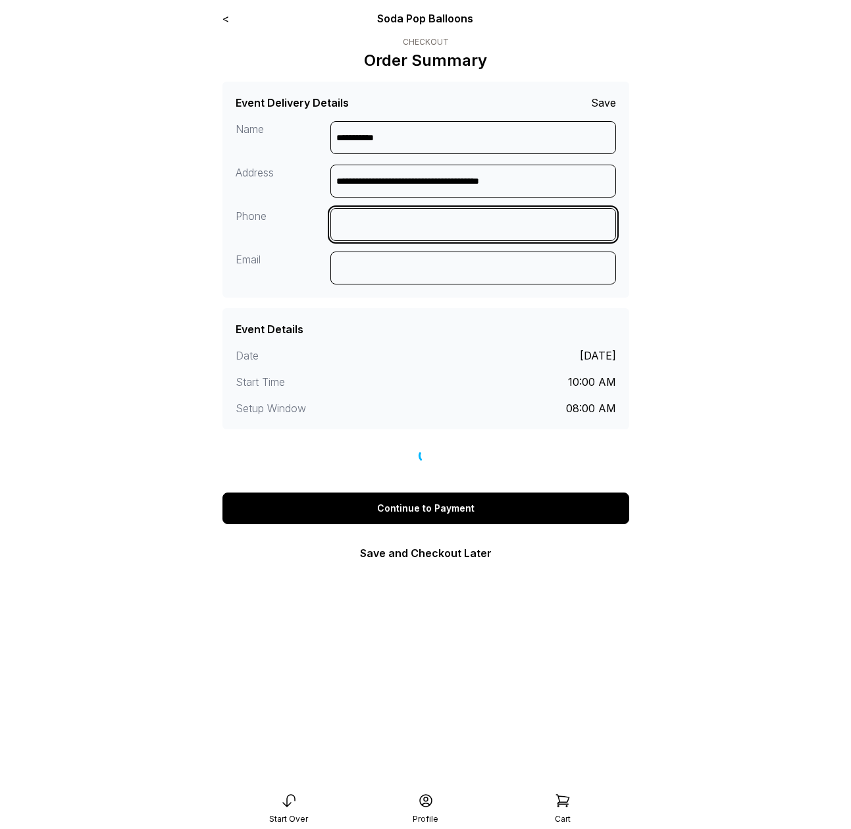
click at [381, 221] on input at bounding box center [474, 224] width 286 height 33
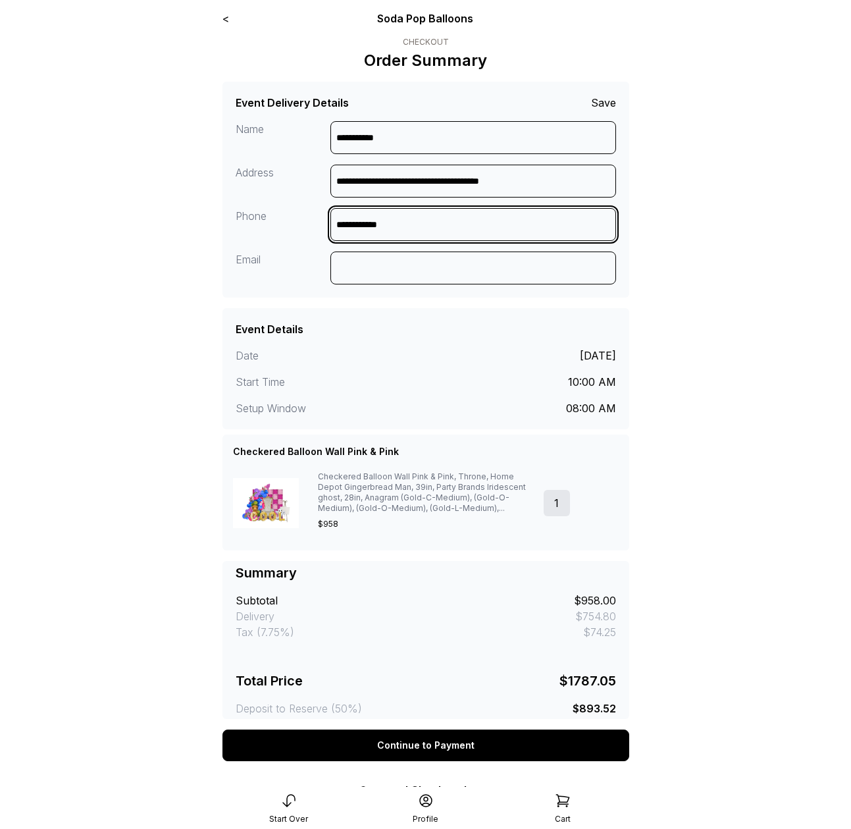
type input "**********"
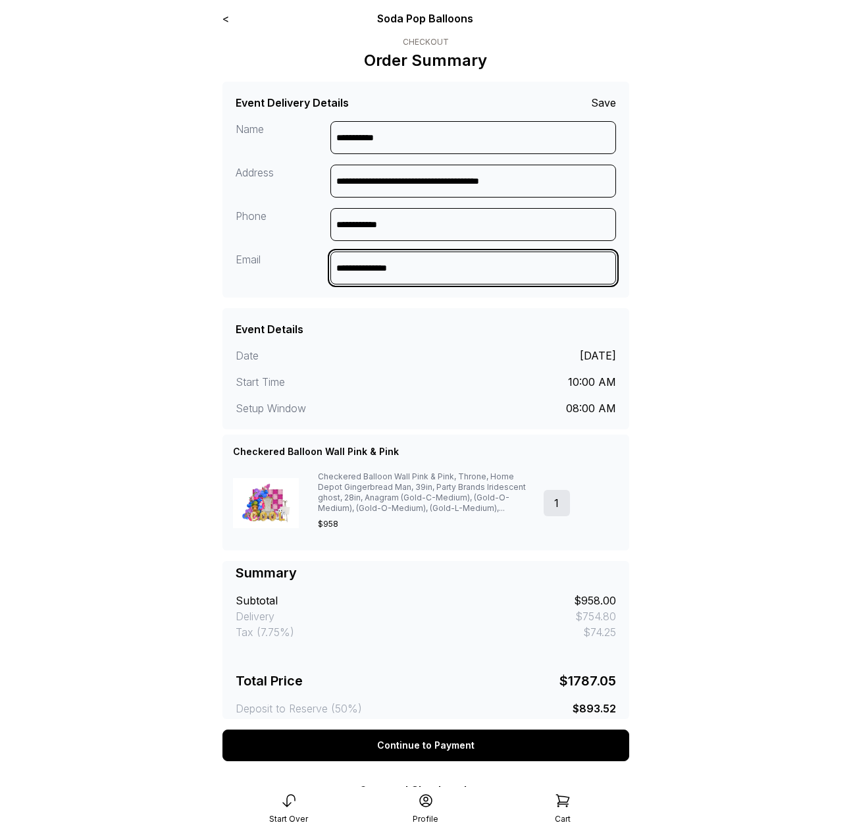
type input "**********"
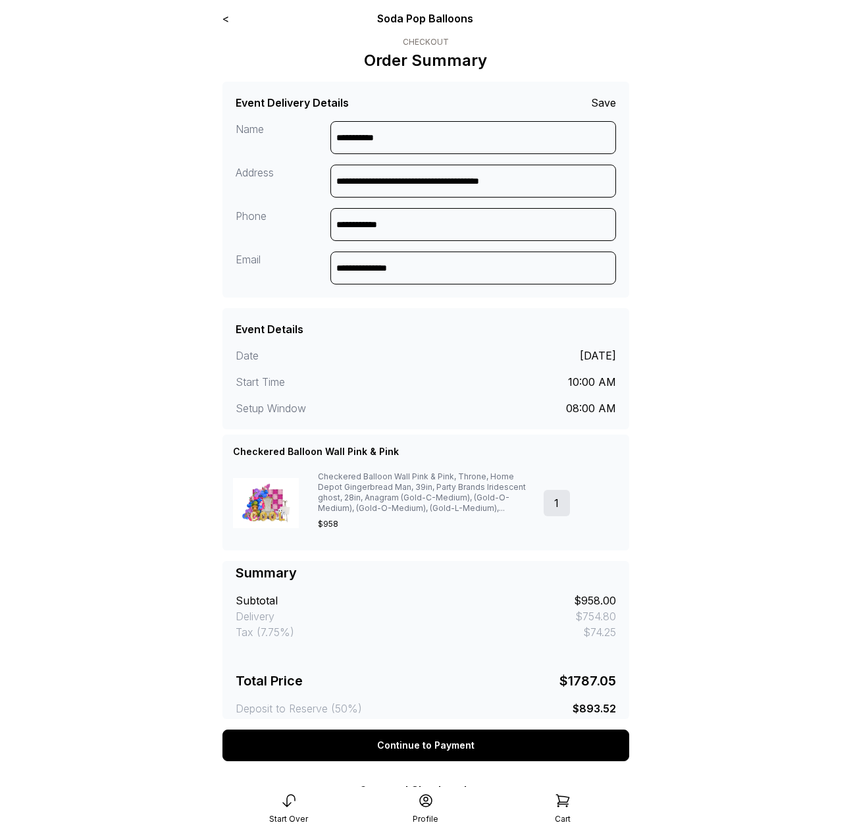
click at [598, 103] on div "Save" at bounding box center [603, 103] width 25 height 16
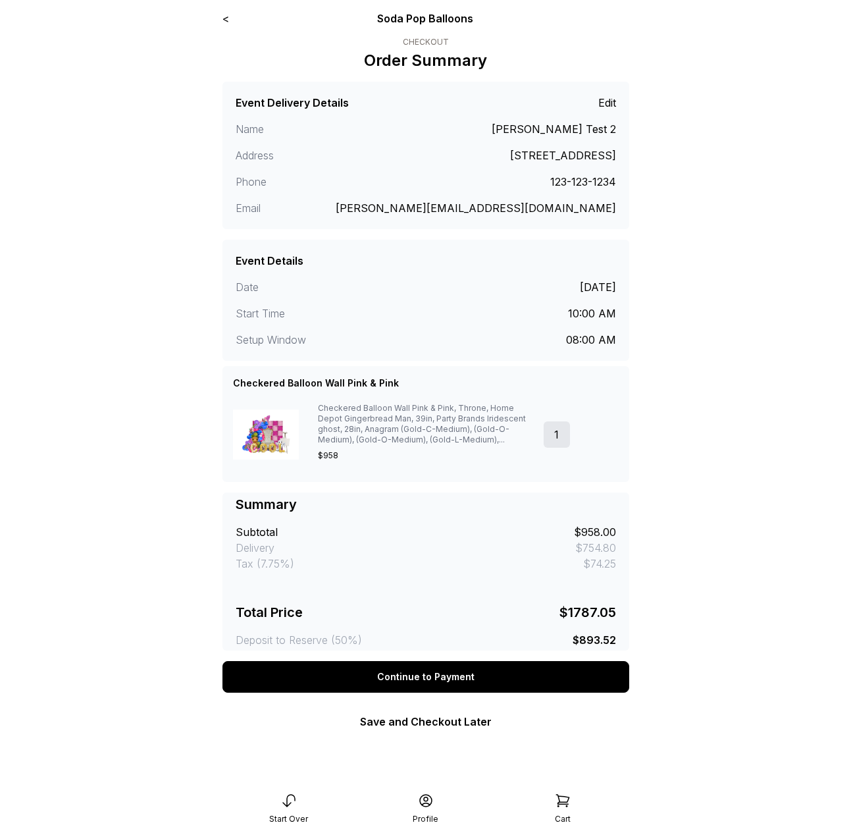
click at [221, 16] on div "< Soda Pop Balloons Checkout Order Summary Event Delivery Details Edit Name Rya…" at bounding box center [426, 414] width 428 height 829
click at [225, 18] on link "<" at bounding box center [226, 18] width 7 height 13
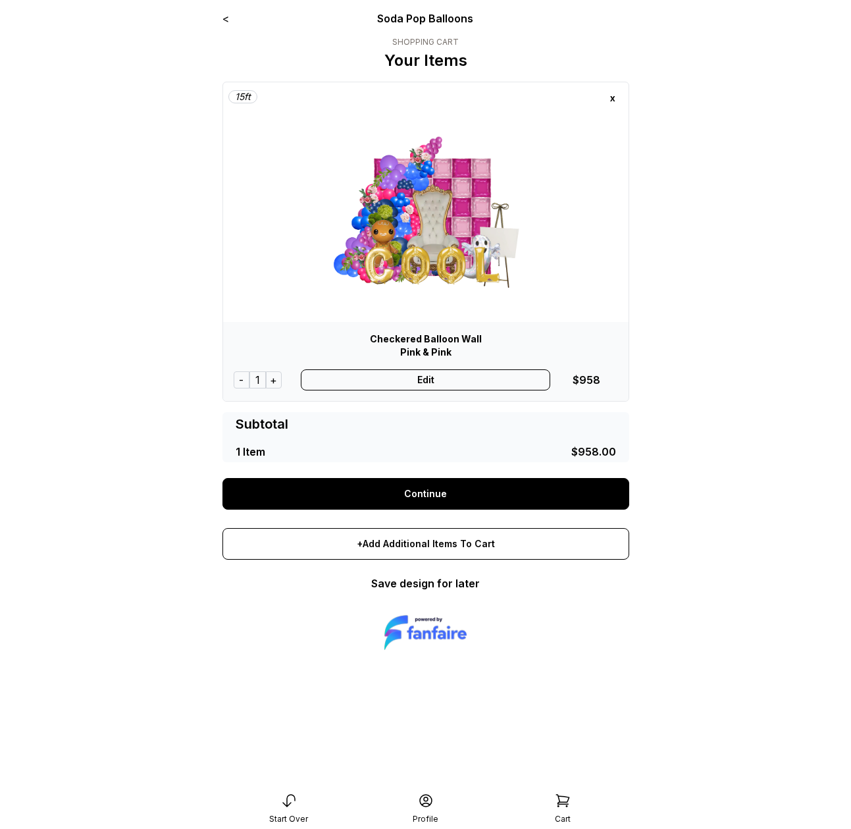
drag, startPoint x: 408, startPoint y: 367, endPoint x: 411, endPoint y: 375, distance: 8.3
click at [408, 367] on div "Checkered Balloon Wall Pink & Pink - 1 + Edit $958" at bounding box center [426, 361] width 406 height 79
click at [412, 377] on div "Edit" at bounding box center [426, 379] width 250 height 21
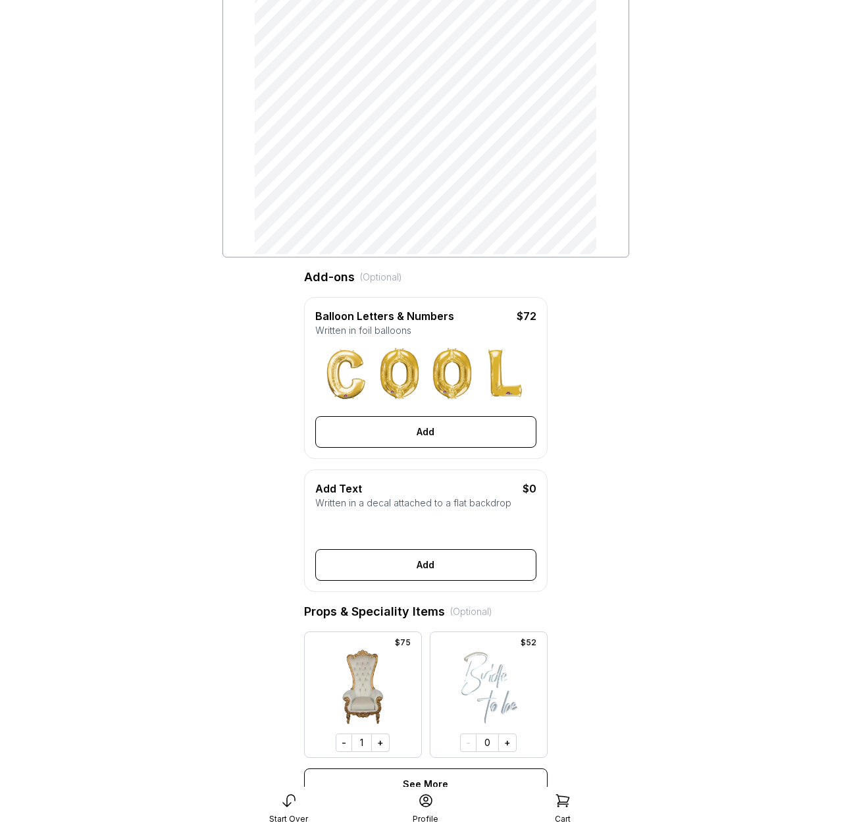
scroll to position [205, 0]
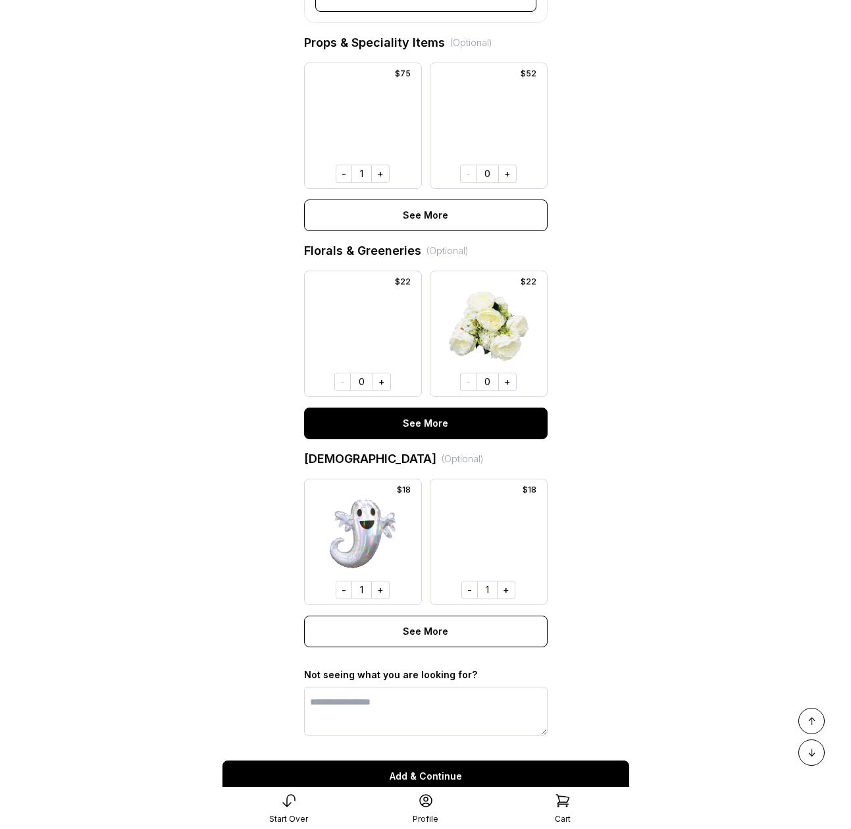
scroll to position [770, 0]
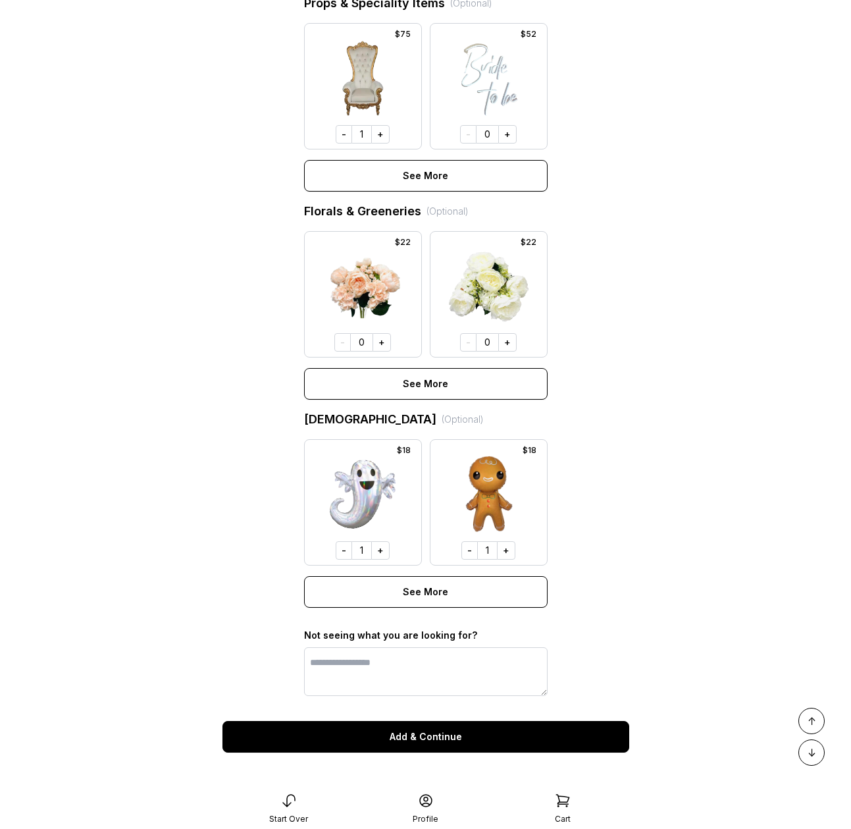
click at [483, 739] on button "Add & Continue" at bounding box center [426, 737] width 407 height 32
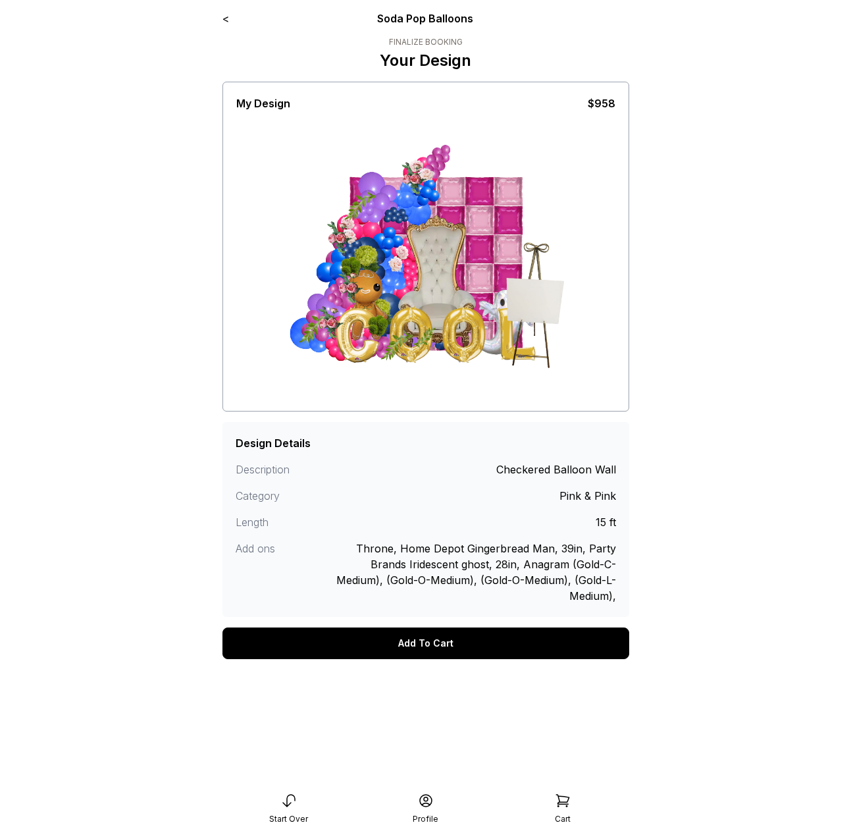
click at [416, 643] on div "Add To Cart" at bounding box center [426, 643] width 407 height 32
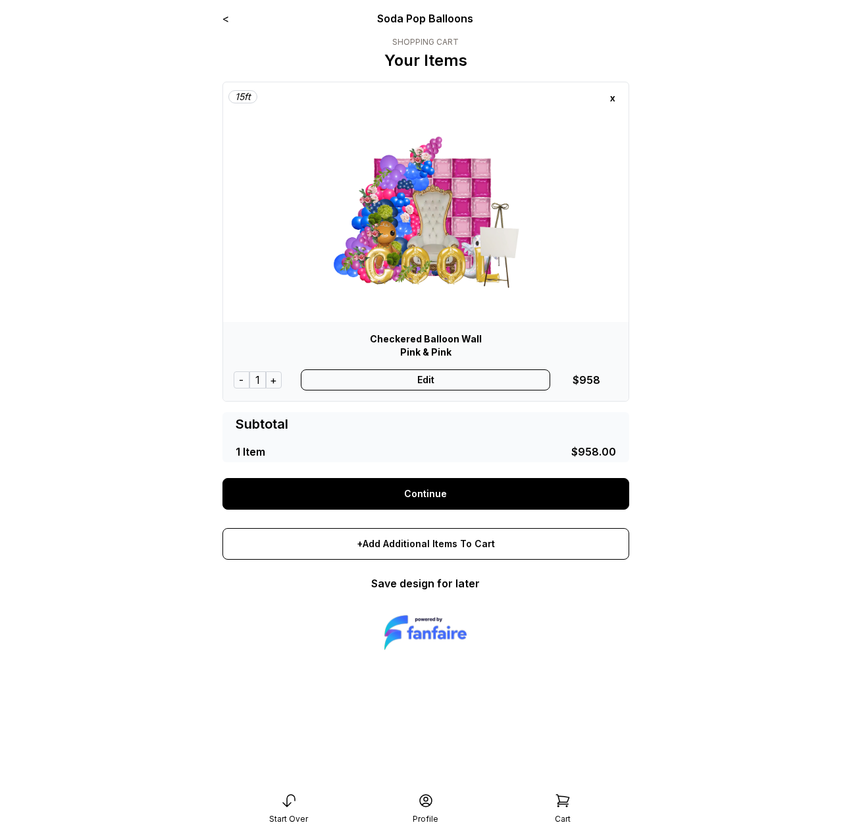
click at [425, 386] on div "Edit" at bounding box center [426, 379] width 250 height 21
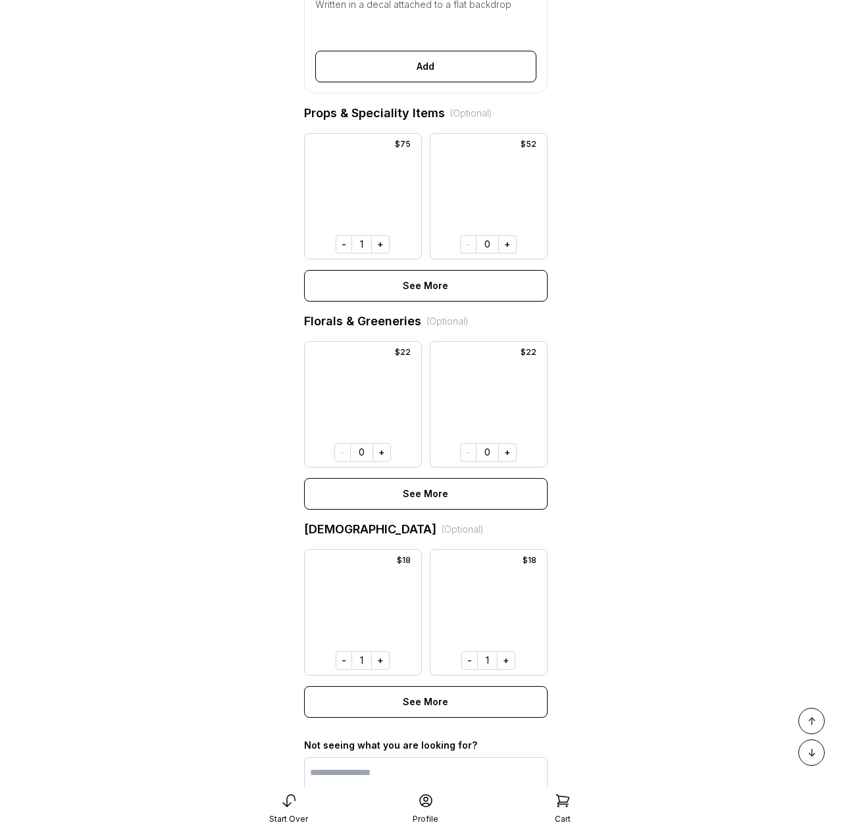
scroll to position [659, 0]
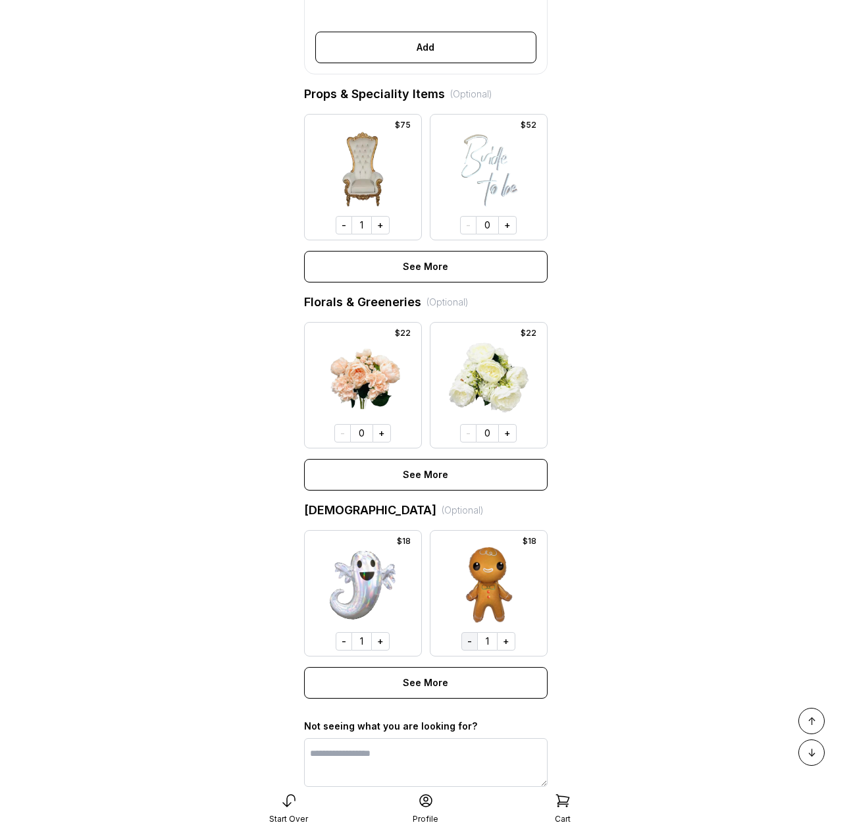
click at [466, 651] on button "-" at bounding box center [470, 641] width 16 height 18
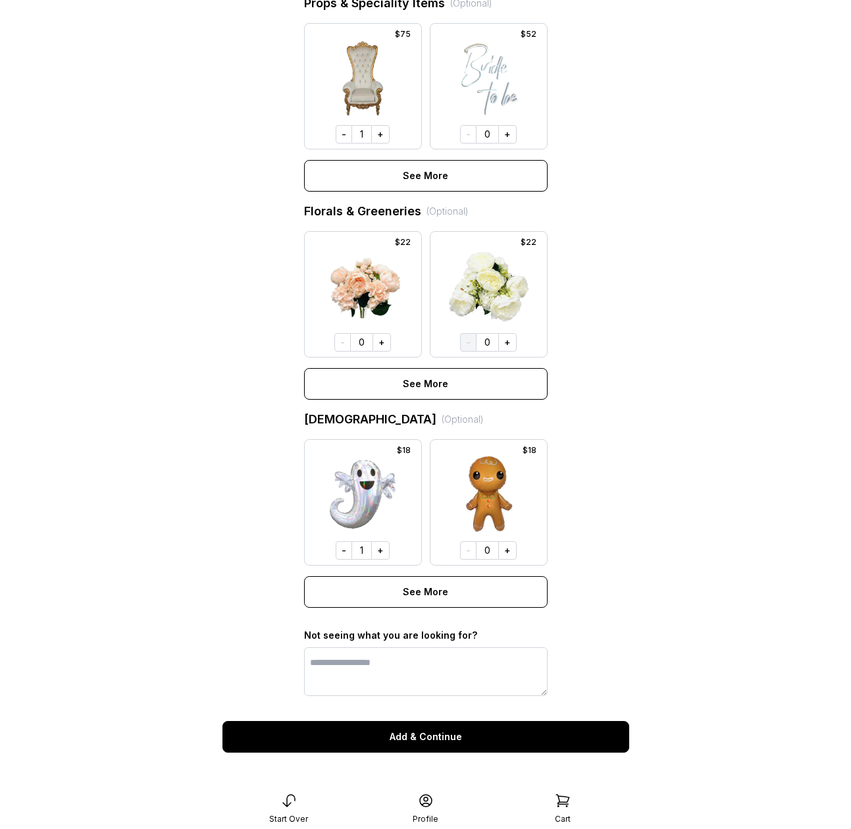
scroll to position [770, 0]
click at [378, 555] on button "+" at bounding box center [380, 550] width 18 height 18
click at [445, 744] on button "Add & Continue" at bounding box center [426, 737] width 407 height 32
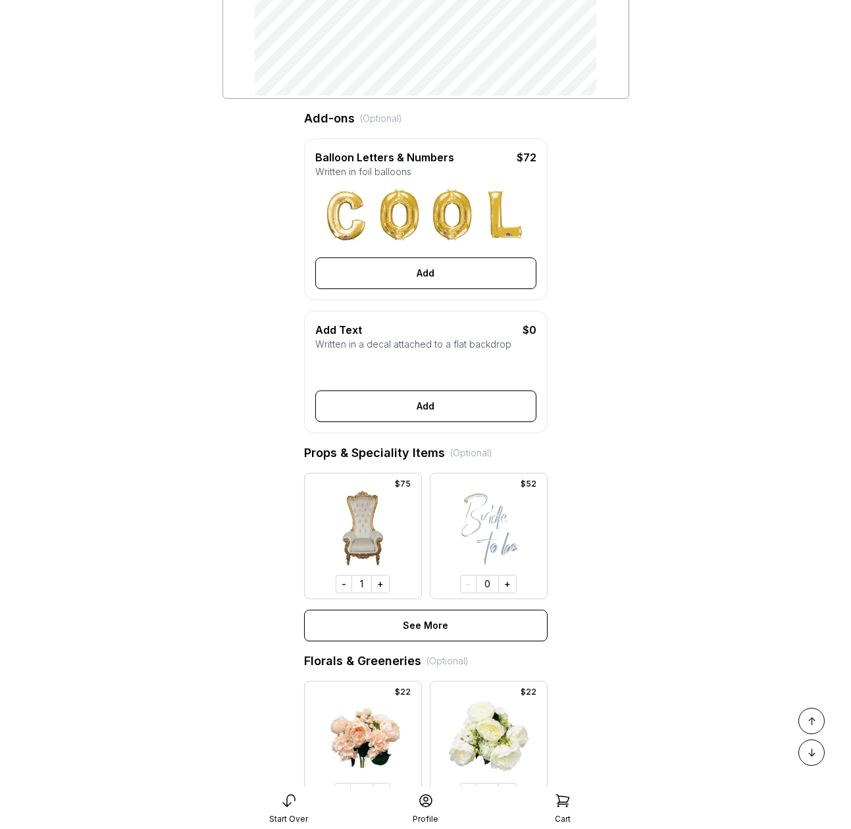
scroll to position [0, 0]
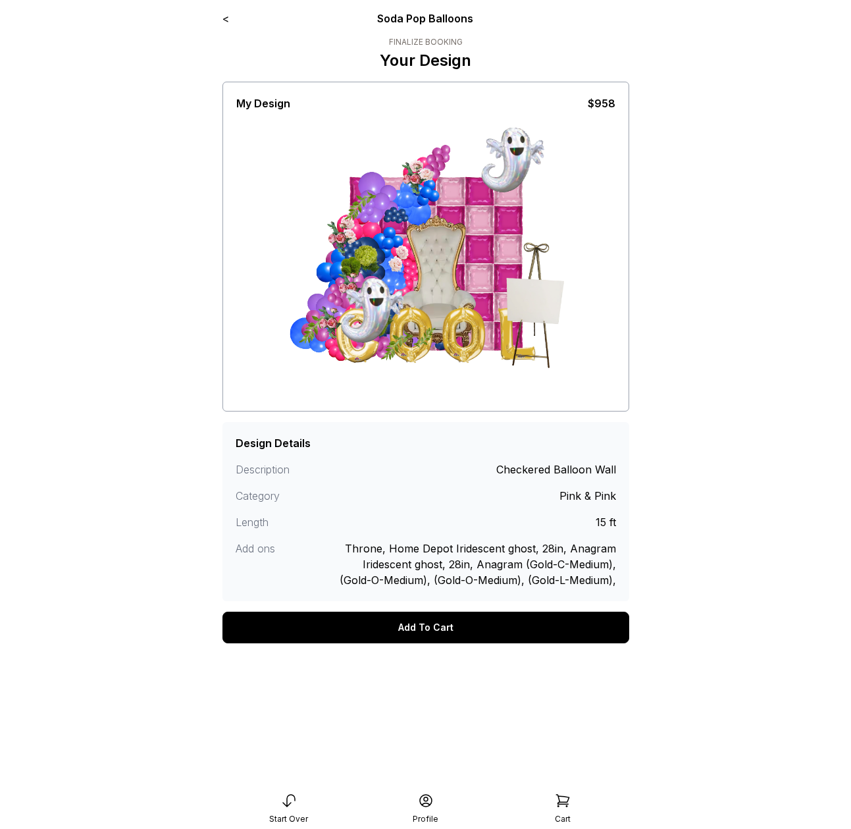
click at [465, 633] on div "Add To Cart" at bounding box center [426, 628] width 407 height 32
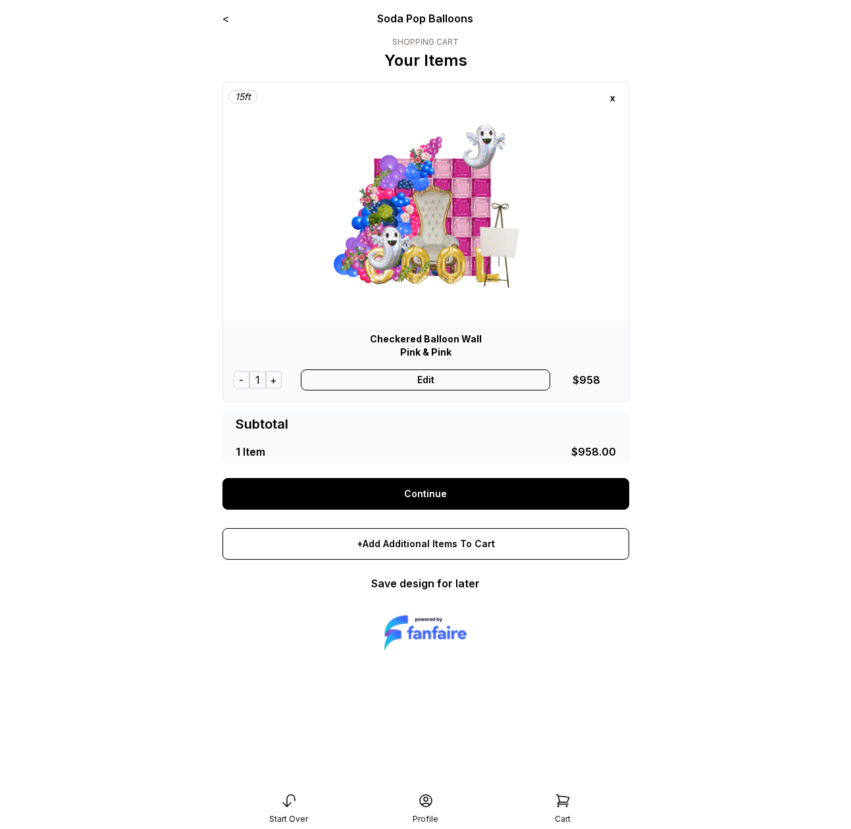
click at [225, 22] on link "<" at bounding box center [226, 18] width 7 height 13
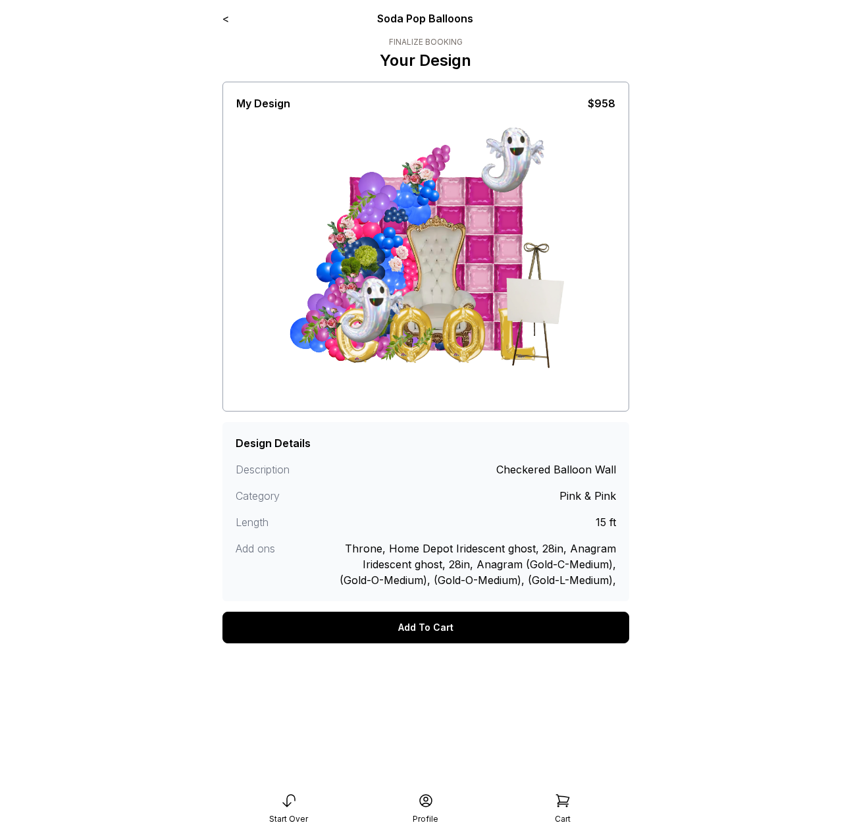
click at [479, 620] on div "Add To Cart" at bounding box center [426, 628] width 407 height 32
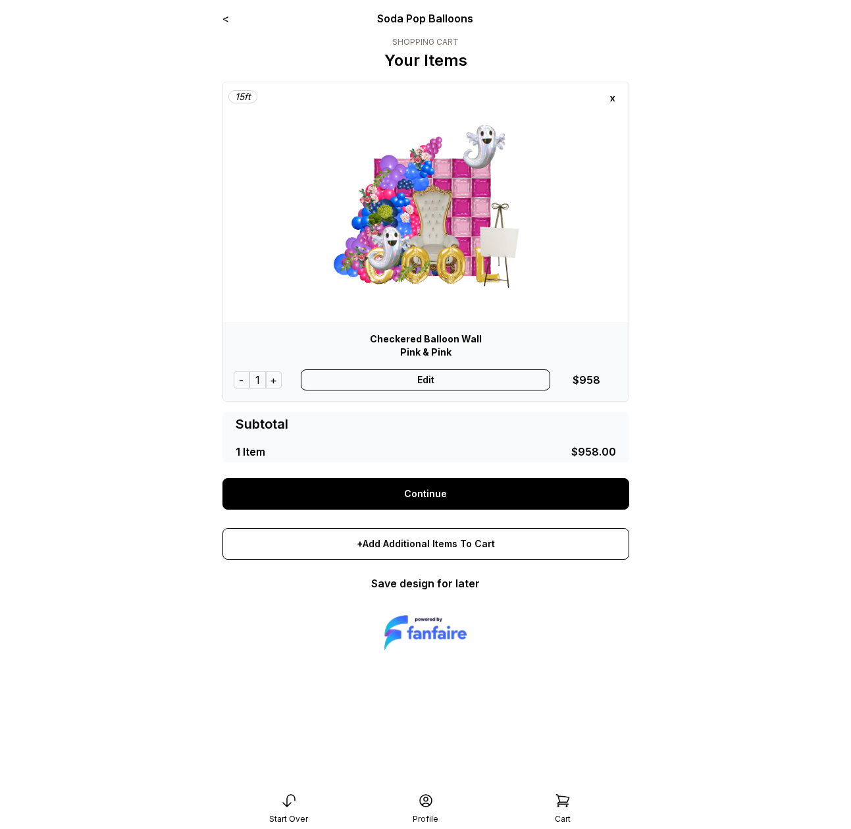
click at [425, 485] on link "Continue" at bounding box center [426, 494] width 407 height 32
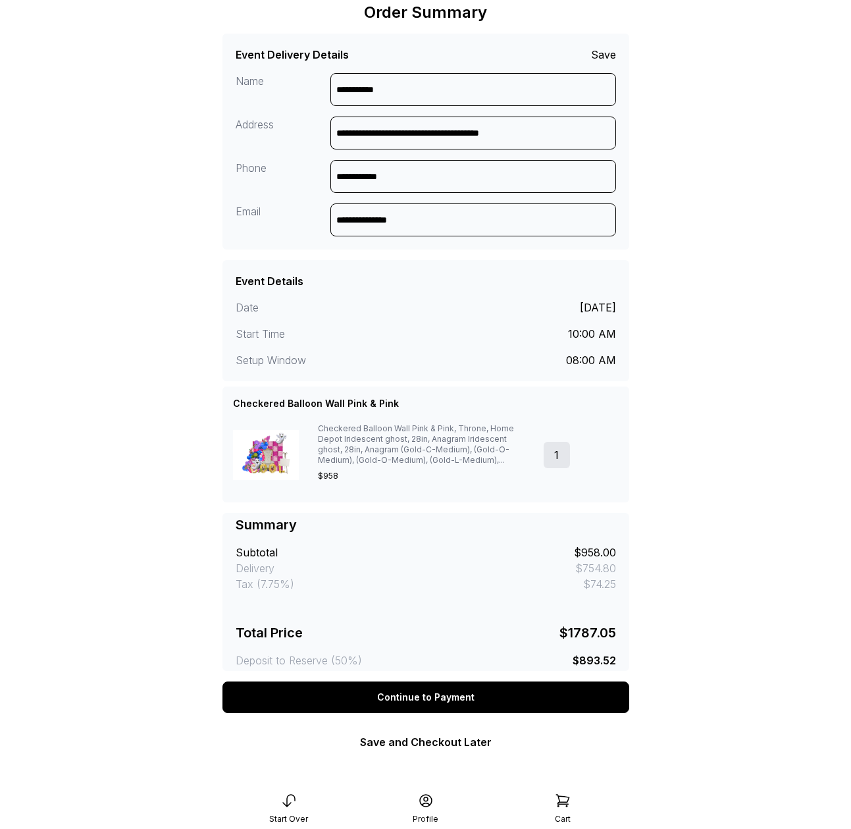
scroll to position [56, 0]
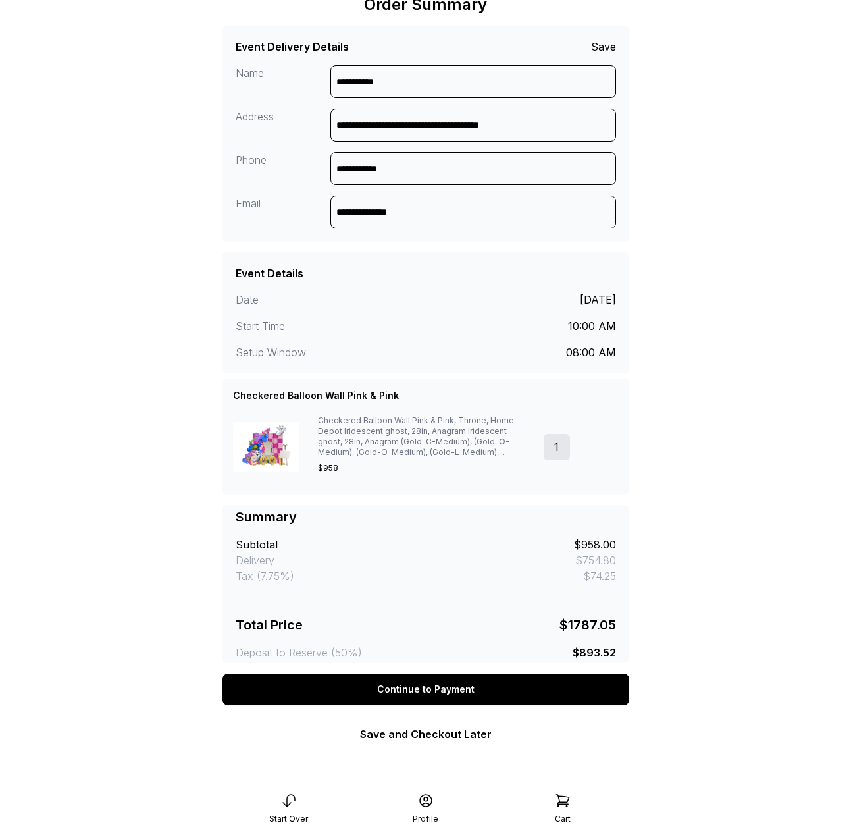
click at [388, 685] on div "Continue to Payment" at bounding box center [426, 690] width 407 height 32
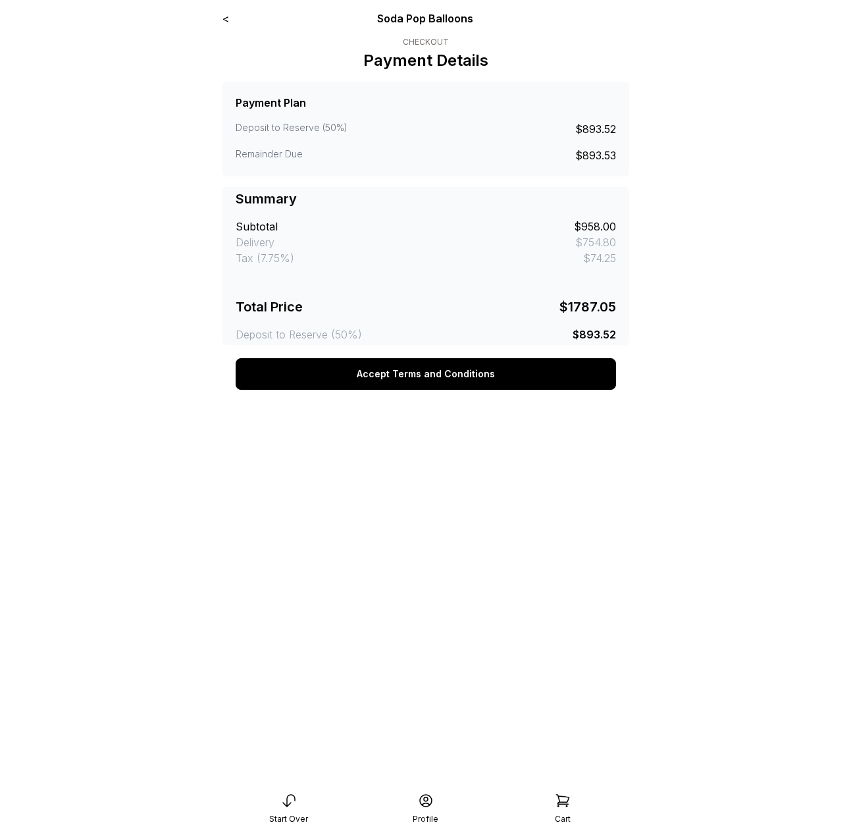
click at [452, 376] on button "Accept Terms and Conditions" at bounding box center [426, 374] width 381 height 32
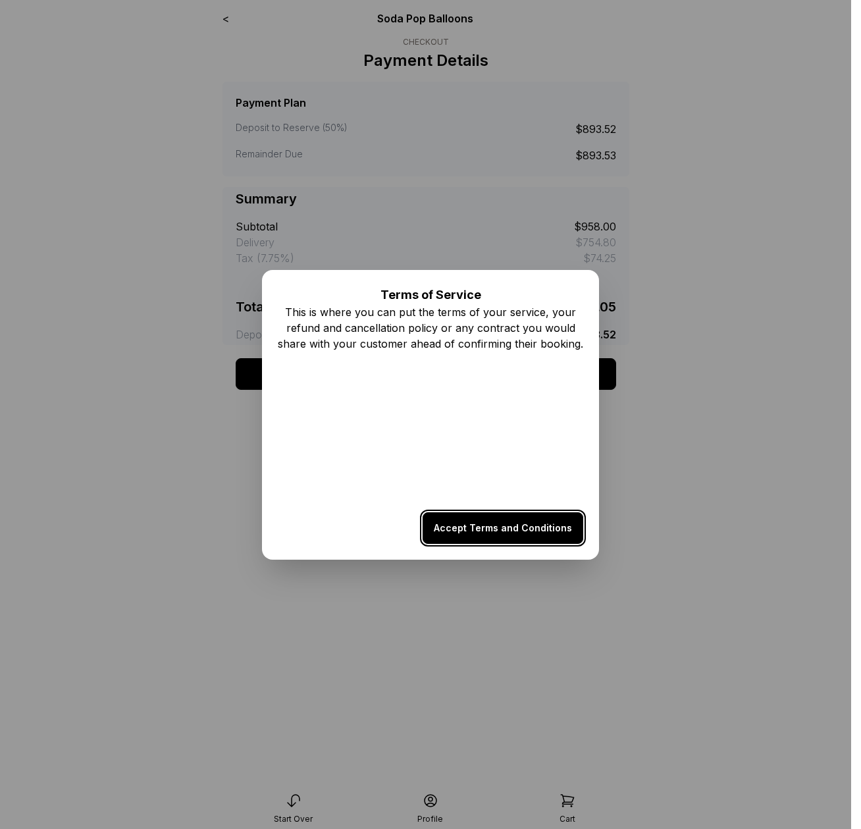
click at [496, 524] on button "Accept Terms and Conditions" at bounding box center [503, 528] width 161 height 32
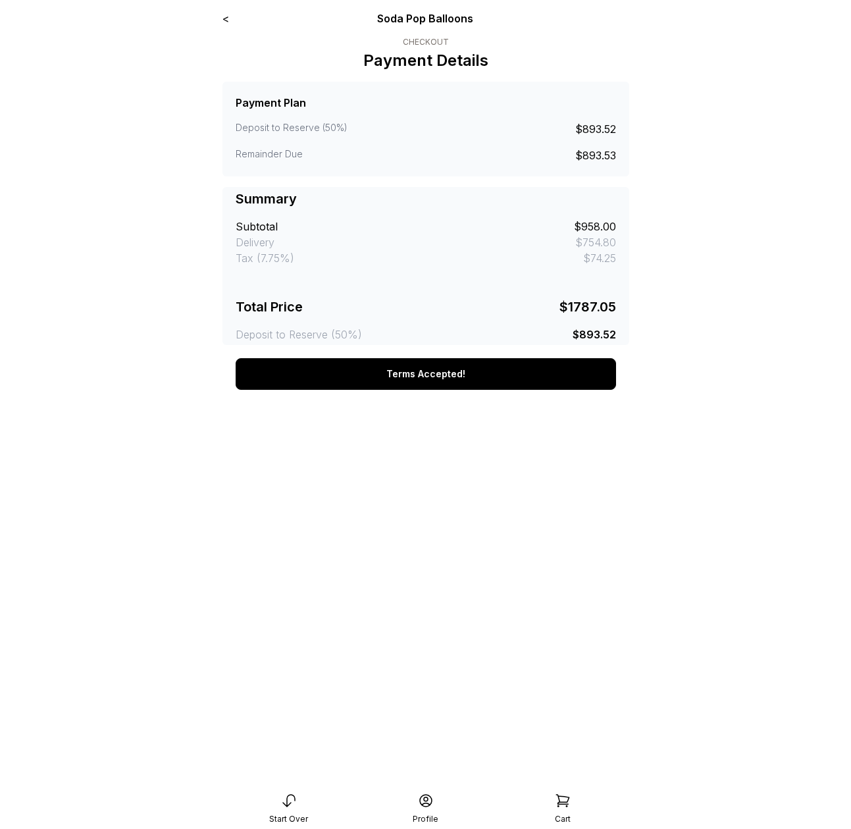
scroll to position [114, 0]
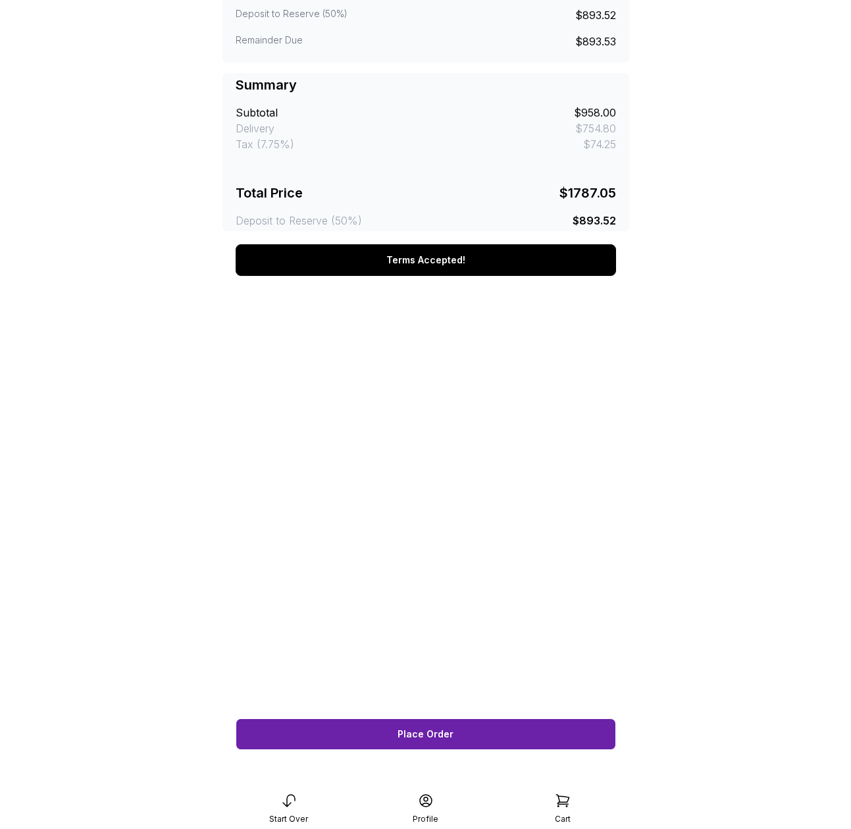
click at [490, 731] on button "Place Order" at bounding box center [426, 734] width 381 height 32
